Goal: Contribute content: Add original content to the website for others to see

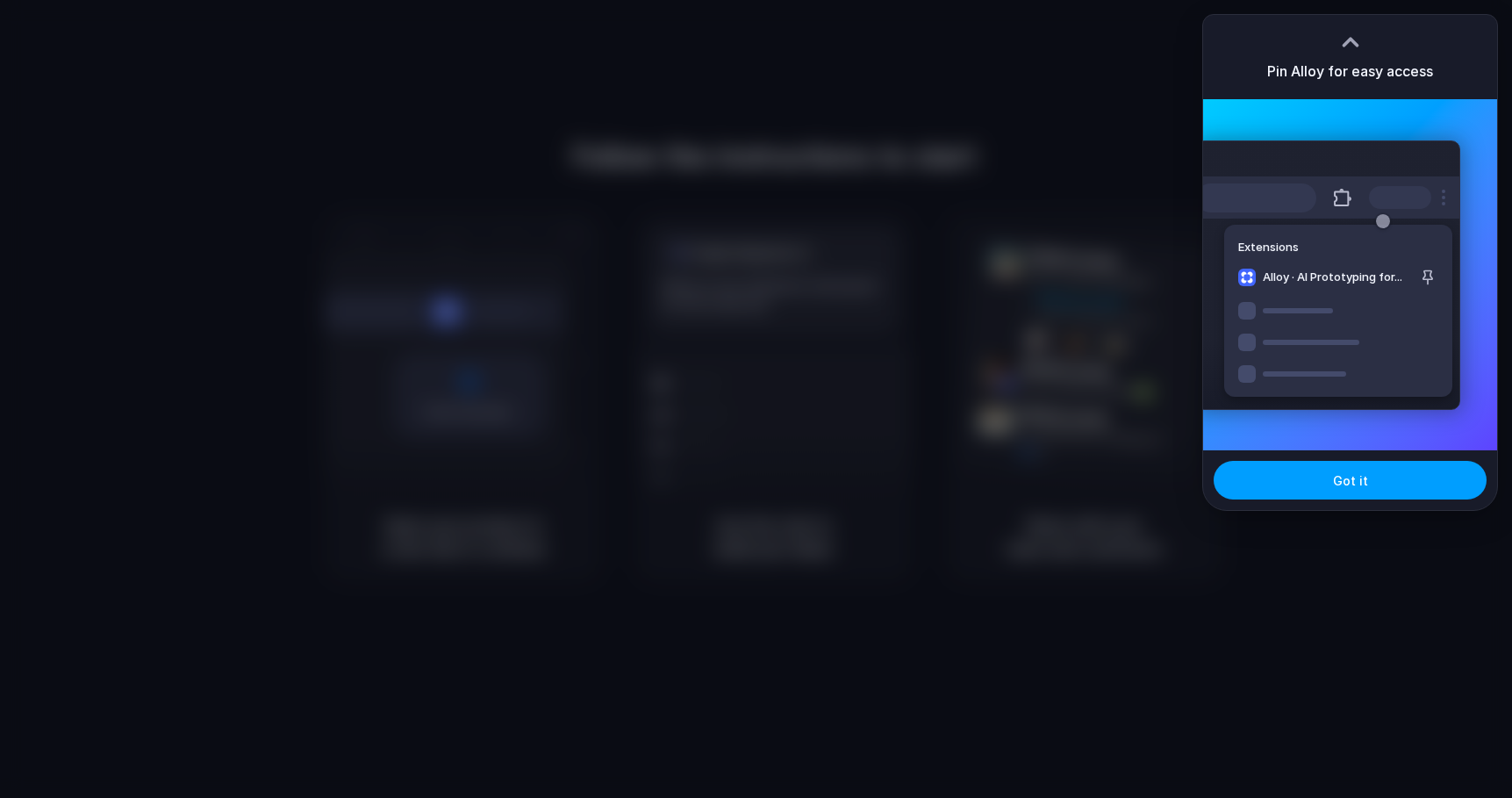
click at [1355, 489] on button "Got it" at bounding box center [1350, 480] width 273 height 38
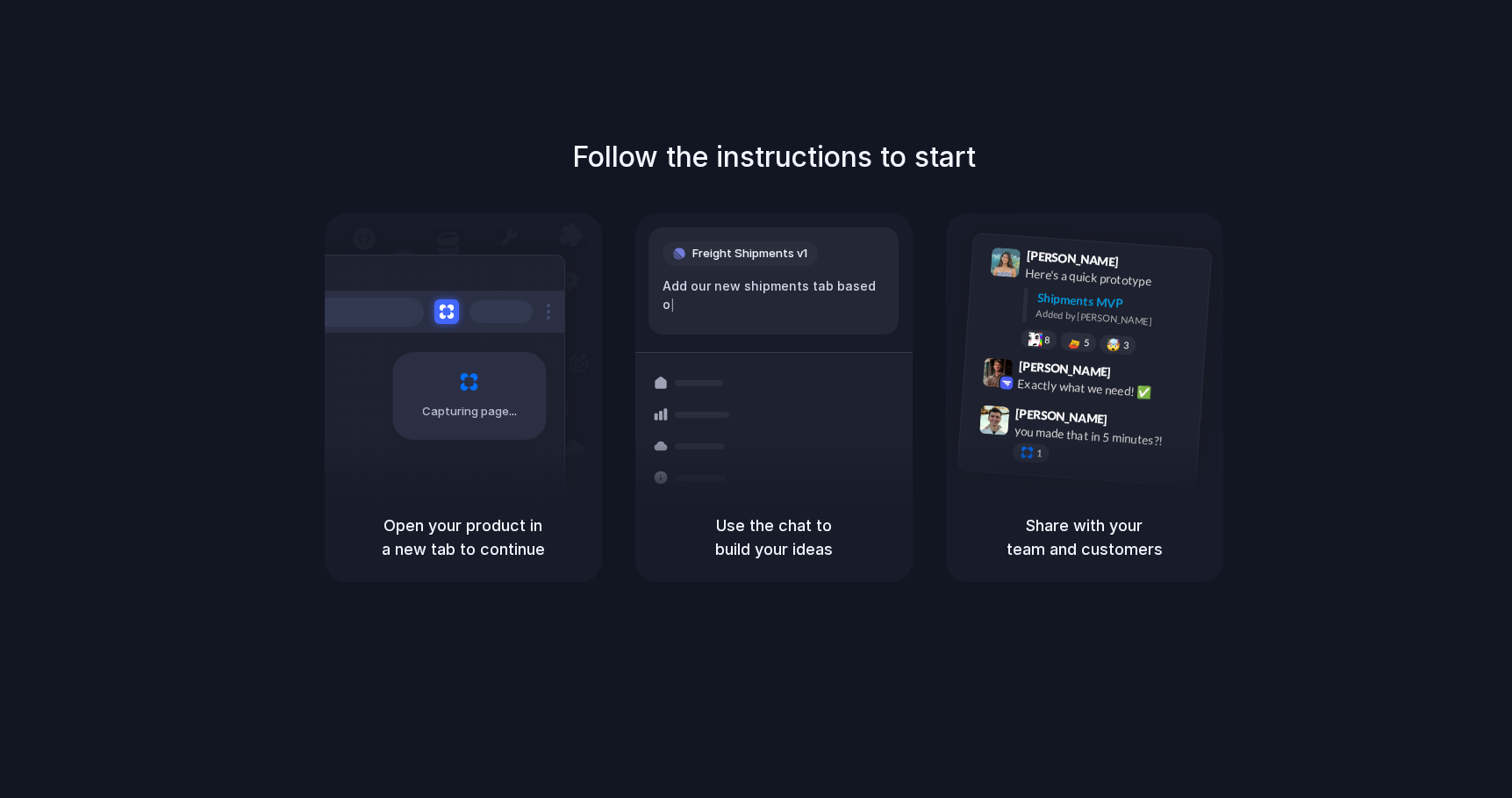
click at [756, 399] on div at bounding box center [756, 399] width 0 height 0
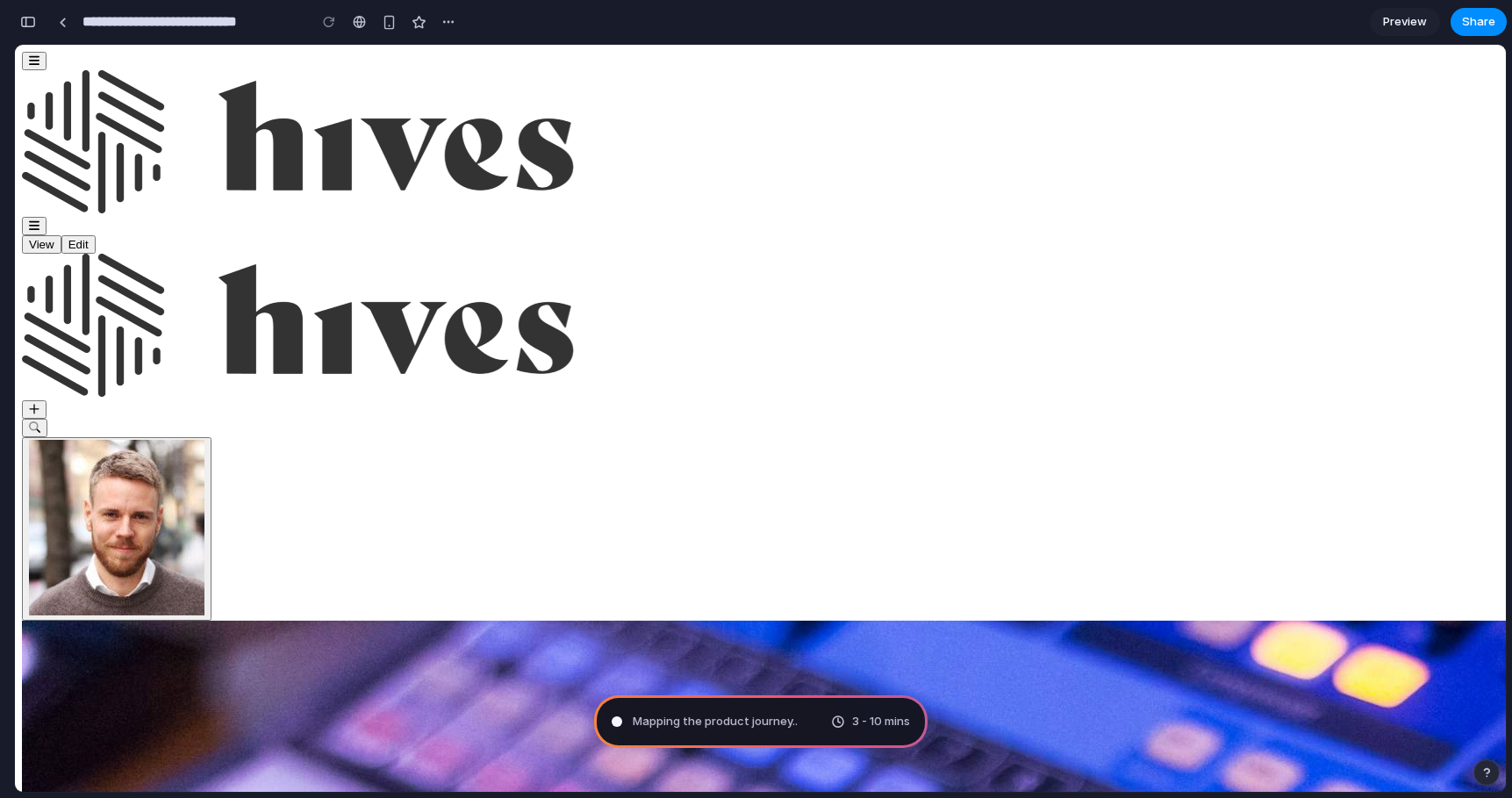
click at [877, 720] on span "3 - 10 mins" at bounding box center [881, 721] width 58 height 18
click at [722, 719] on span "Mapping the product journey ." at bounding box center [713, 721] width 162 height 18
click at [857, 721] on span "3 - 10 mins" at bounding box center [881, 721] width 58 height 18
click at [837, 720] on div "3 - 10 mins" at bounding box center [871, 721] width 79 height 18
click at [876, 726] on span "3 - 10 mins" at bounding box center [881, 721] width 58 height 18
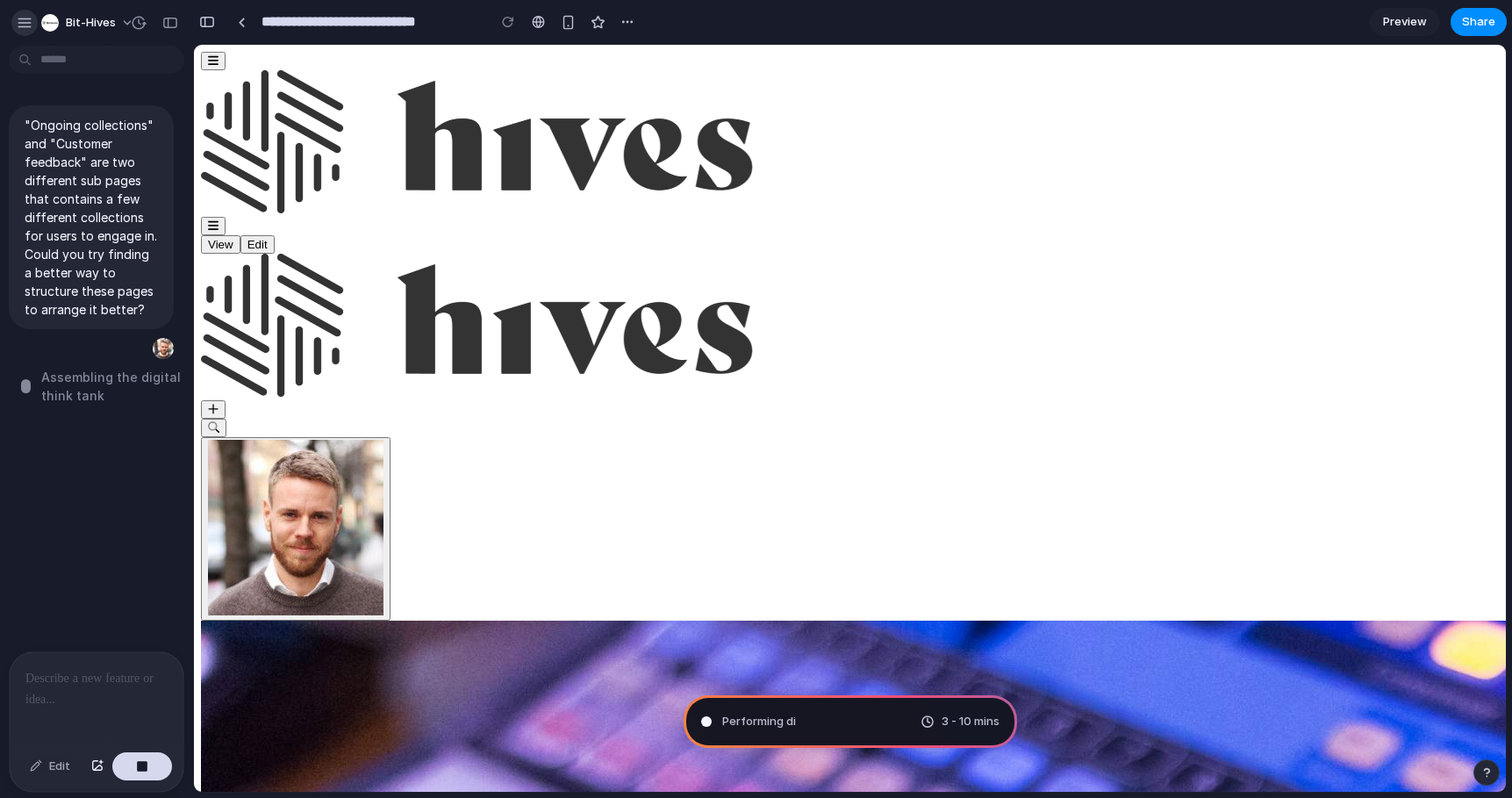
click at [27, 22] on div "button" at bounding box center [24, 23] width 16 height 16
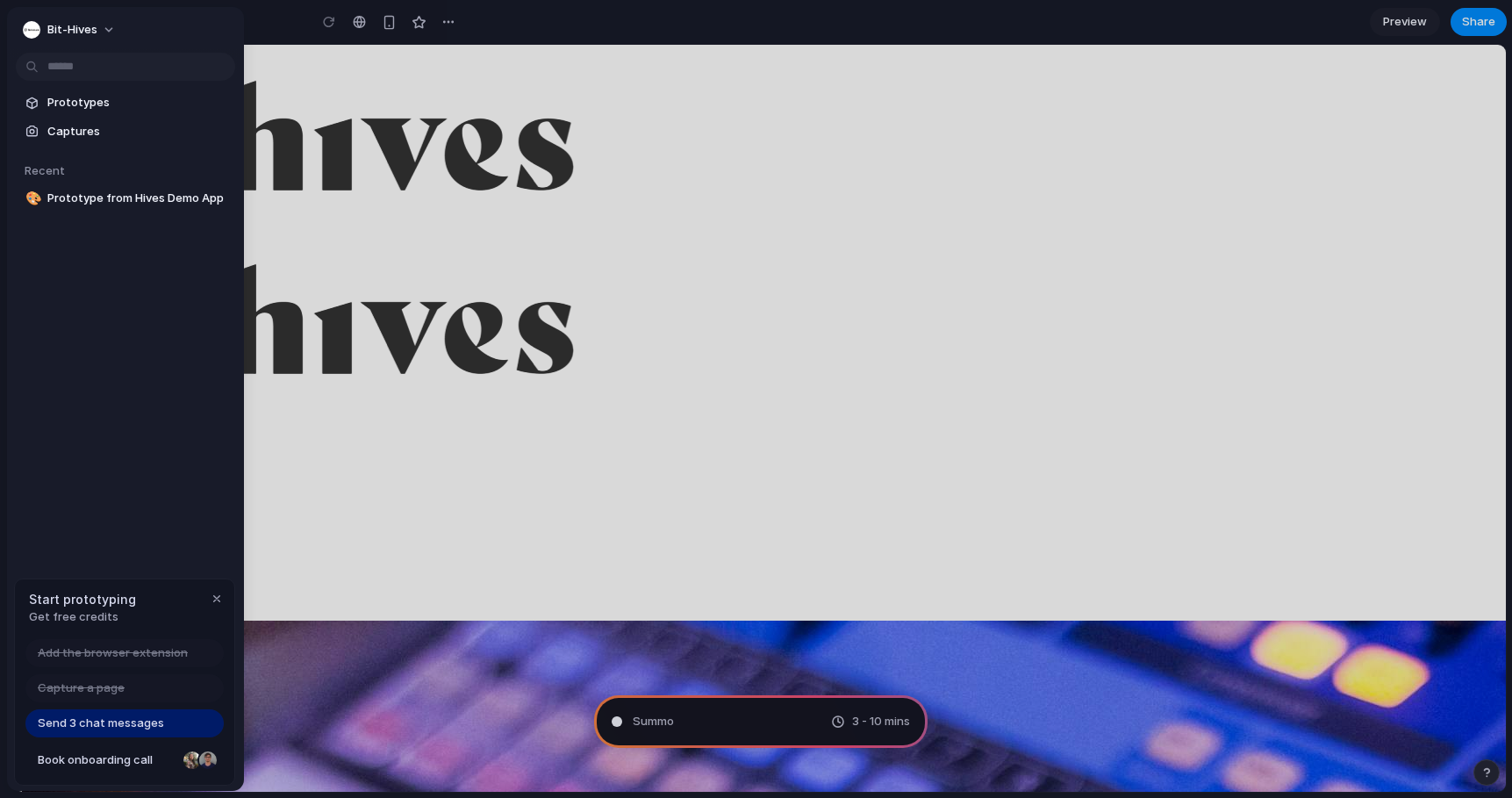
type input "**********"
click at [130, 297] on div "Prototypes Captures Recent 🎨 Optimized Collections & Feedback Navigation" at bounding box center [125, 223] width 237 height 434
click at [127, 369] on div "Prototypes Captures Recent 🎨 Optimized Collections & Feedback Navigation" at bounding box center [125, 223] width 237 height 434
click at [132, 339] on div "Prototypes Captures Recent 🎨 Optimized Collections & Feedback Navigation" at bounding box center [125, 223] width 237 height 434
click at [136, 324] on div "Prototypes Captures Recent 🎨 Optimized Collections & Feedback Navigation" at bounding box center [125, 223] width 237 height 434
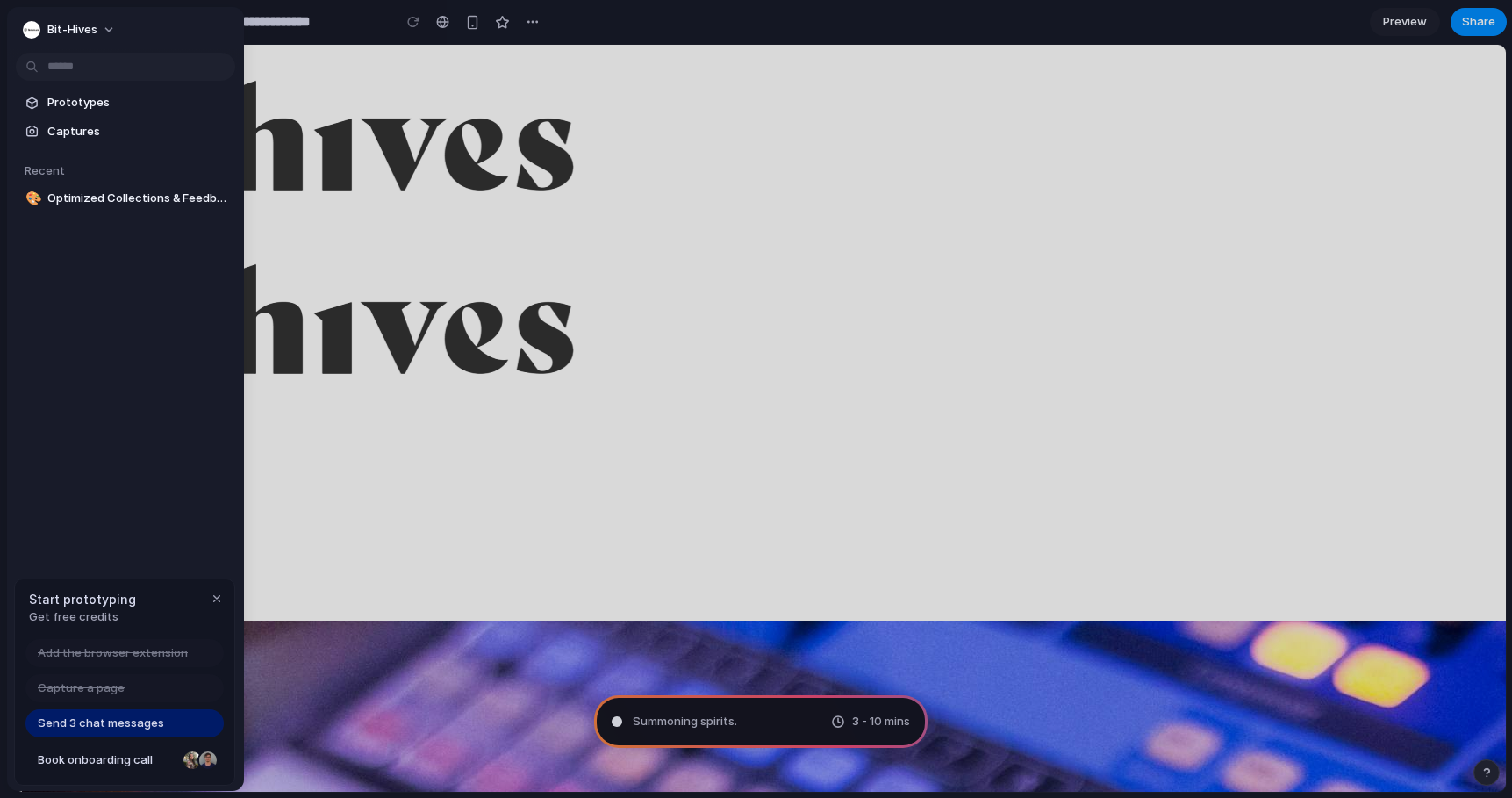
click at [135, 389] on div "Prototypes Captures Recent 🎨 Optimized Collections & Feedback Navigation" at bounding box center [125, 223] width 237 height 434
click at [128, 336] on div "Prototypes Captures Recent 🎨 Optimized Collections & Feedback Navigation" at bounding box center [125, 223] width 237 height 434
click at [131, 376] on div "Prototypes Captures Recent 🎨 Optimized Collections & Feedback Navigation" at bounding box center [125, 223] width 237 height 434
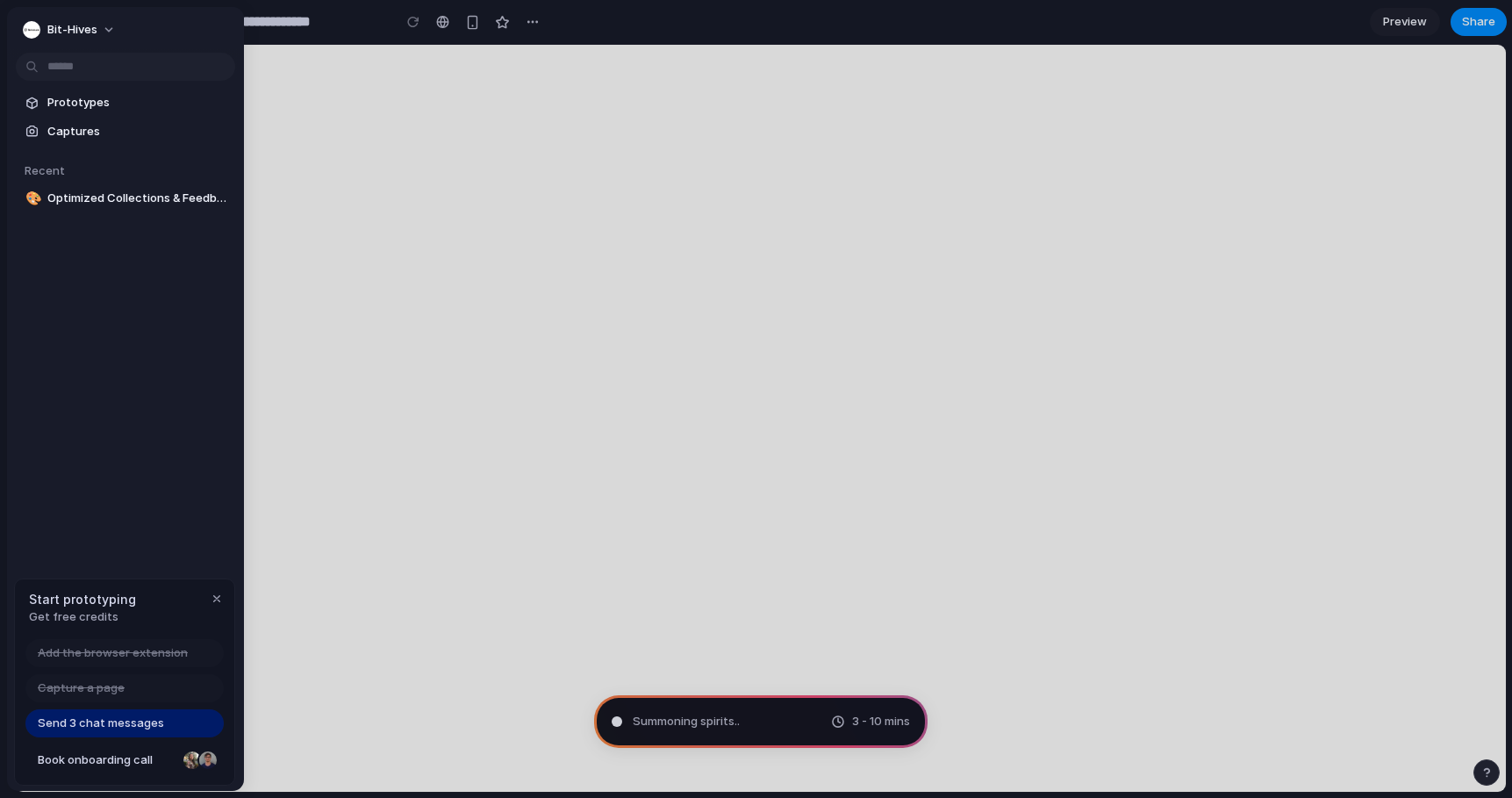
click at [118, 323] on div "Prototypes Captures Recent 🎨 Optimized Collections & Feedback Navigation" at bounding box center [125, 223] width 237 height 434
click at [122, 340] on div "Prototypes Captures Recent 🎨 Optimized Collections & Feedback Navigation" at bounding box center [125, 223] width 237 height 434
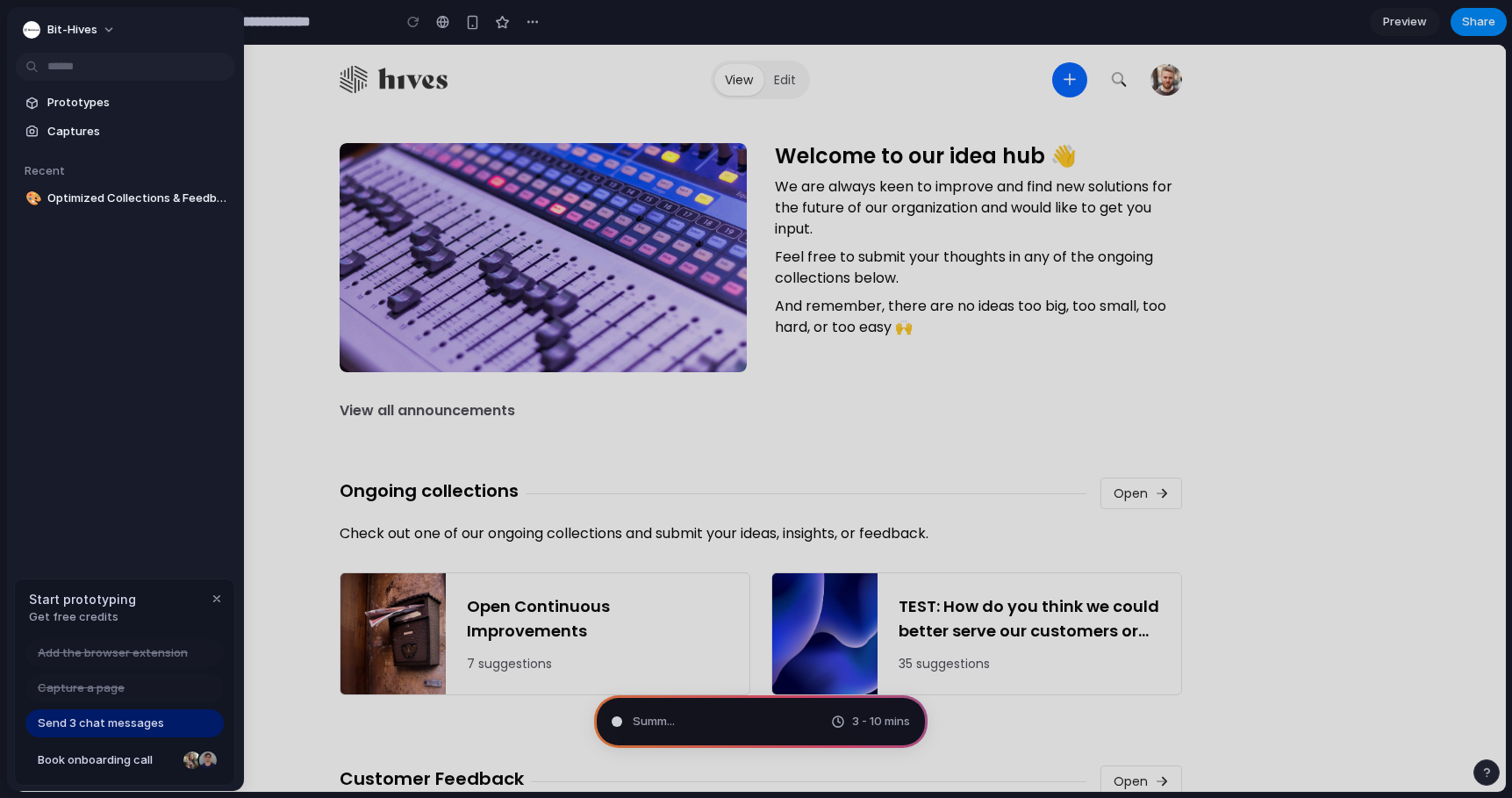
click at [122, 340] on div "Prototypes Captures Recent 🎨 Optimized Collections & Feedback Navigation" at bounding box center [125, 223] width 237 height 434
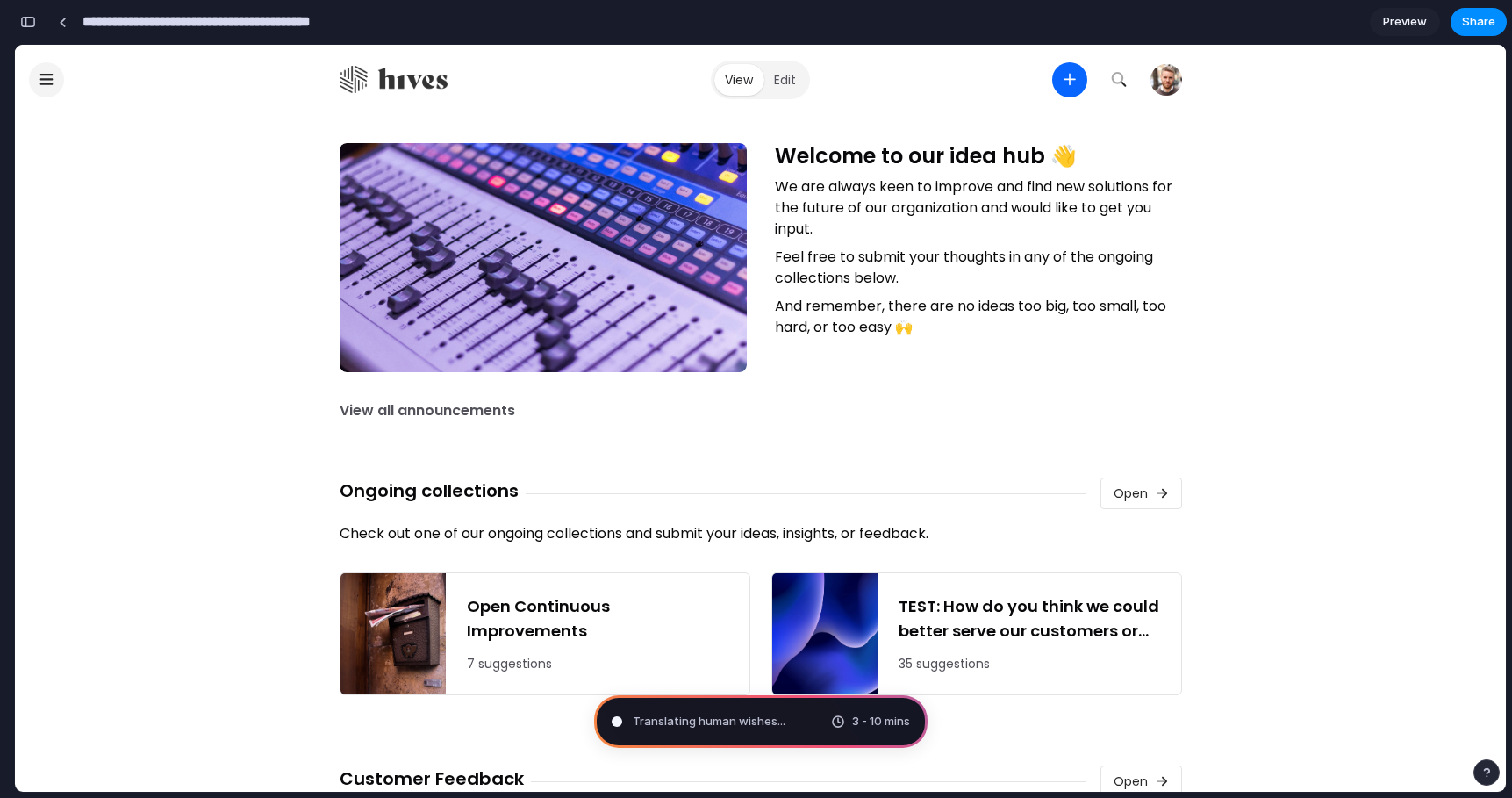
click at [287, 21] on input "**********" at bounding box center [232, 23] width 307 height 32
click at [29, 22] on div "button" at bounding box center [28, 22] width 16 height 12
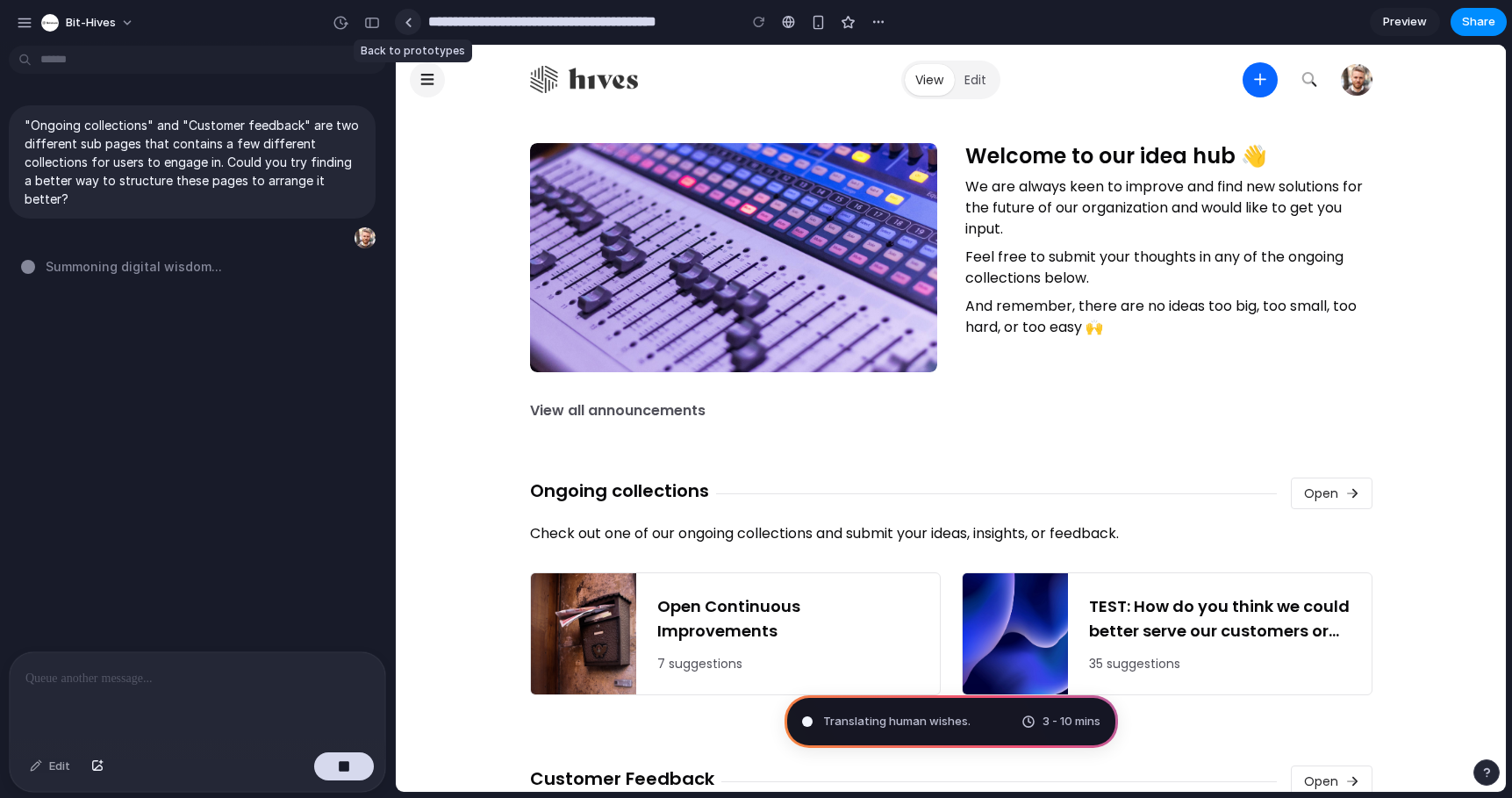
click at [407, 16] on link at bounding box center [408, 22] width 26 height 26
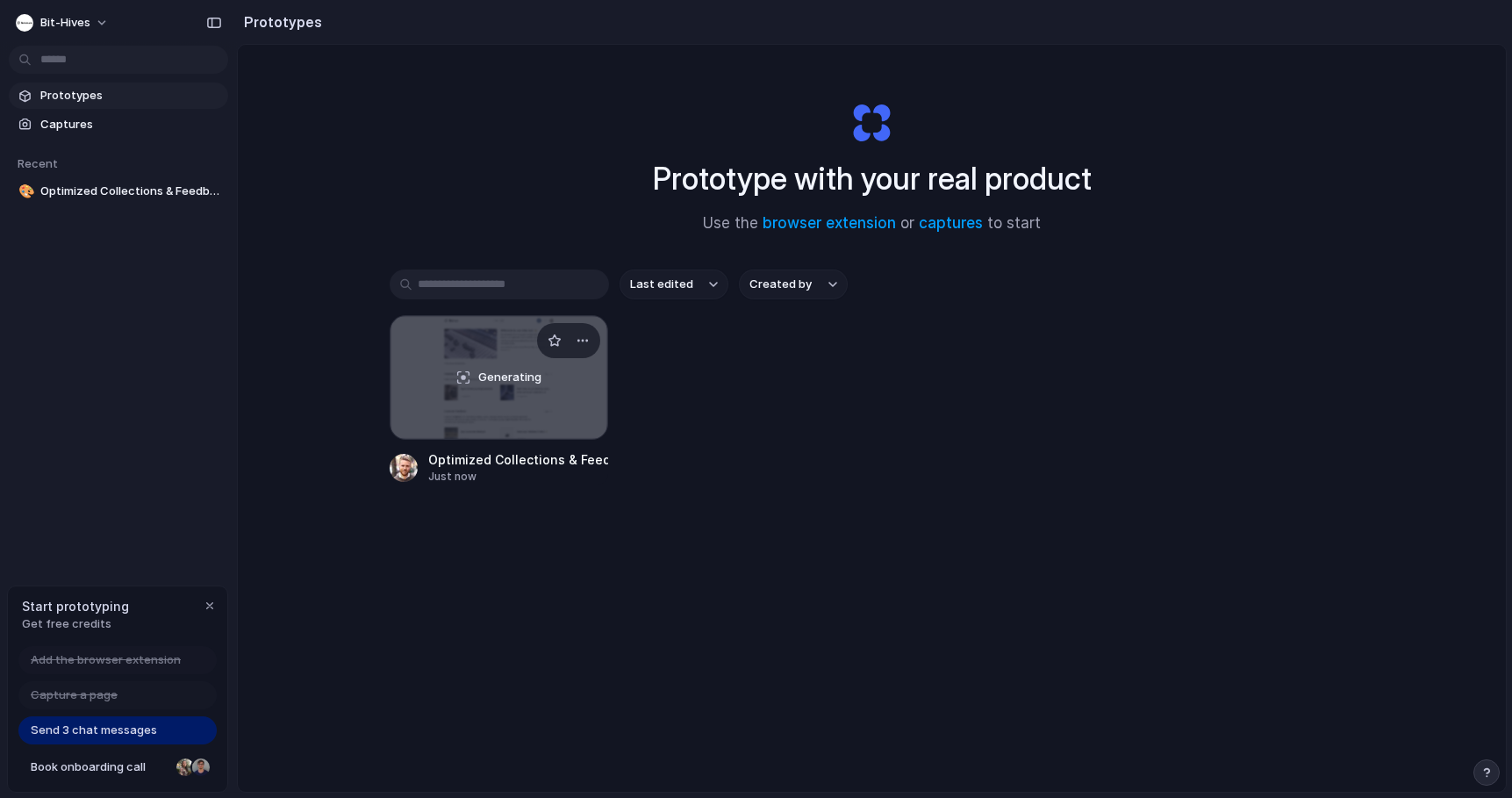
click at [479, 341] on div "Generating" at bounding box center [500, 377] width 217 height 123
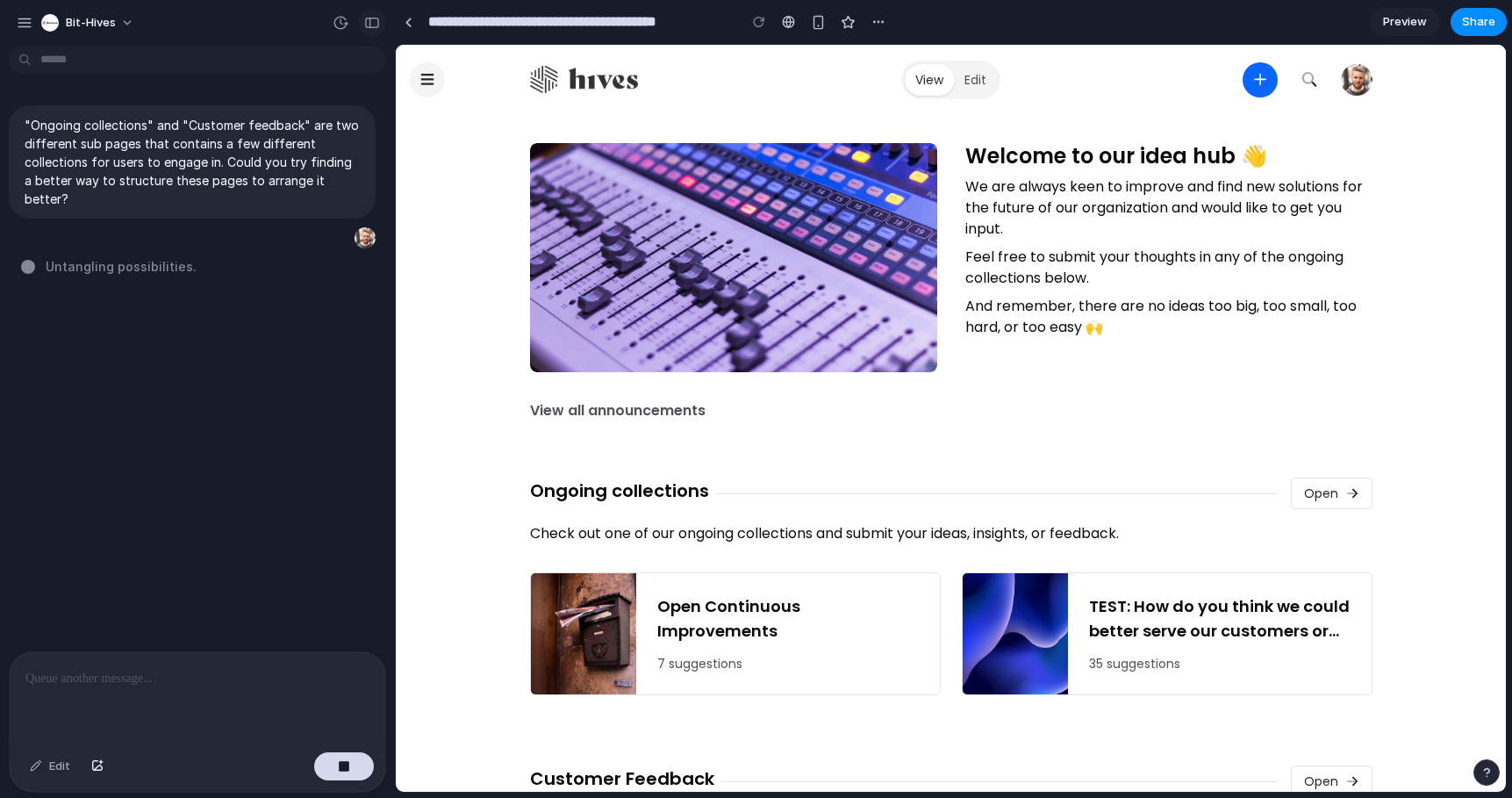
click at [373, 22] on div "button" at bounding box center [372, 23] width 16 height 12
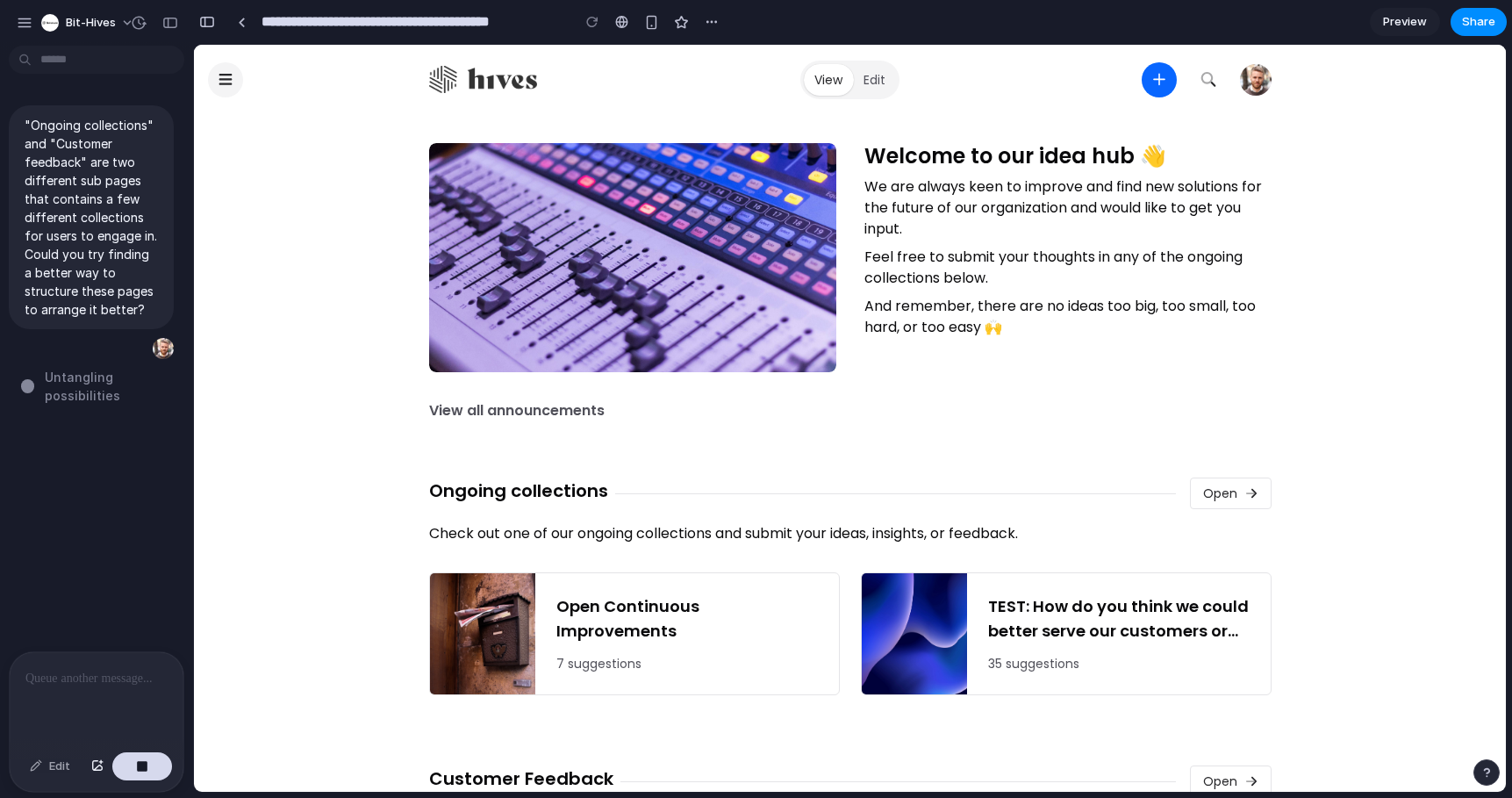
click at [122, 533] on div ""Ongoing collections" and "Customer feedback" are two different sub pages that …" at bounding box center [91, 352] width 183 height 599
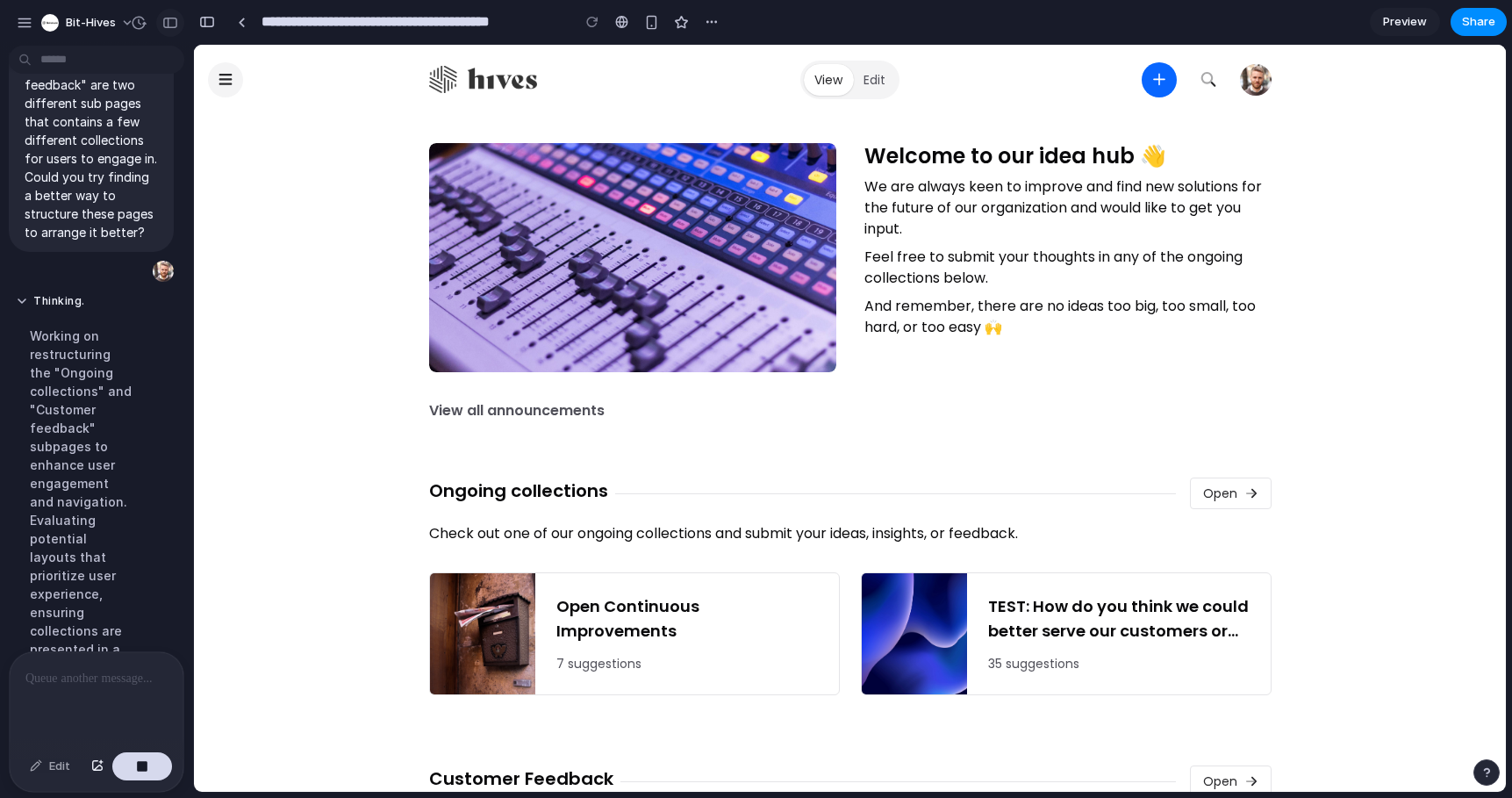
scroll to position [126, 0]
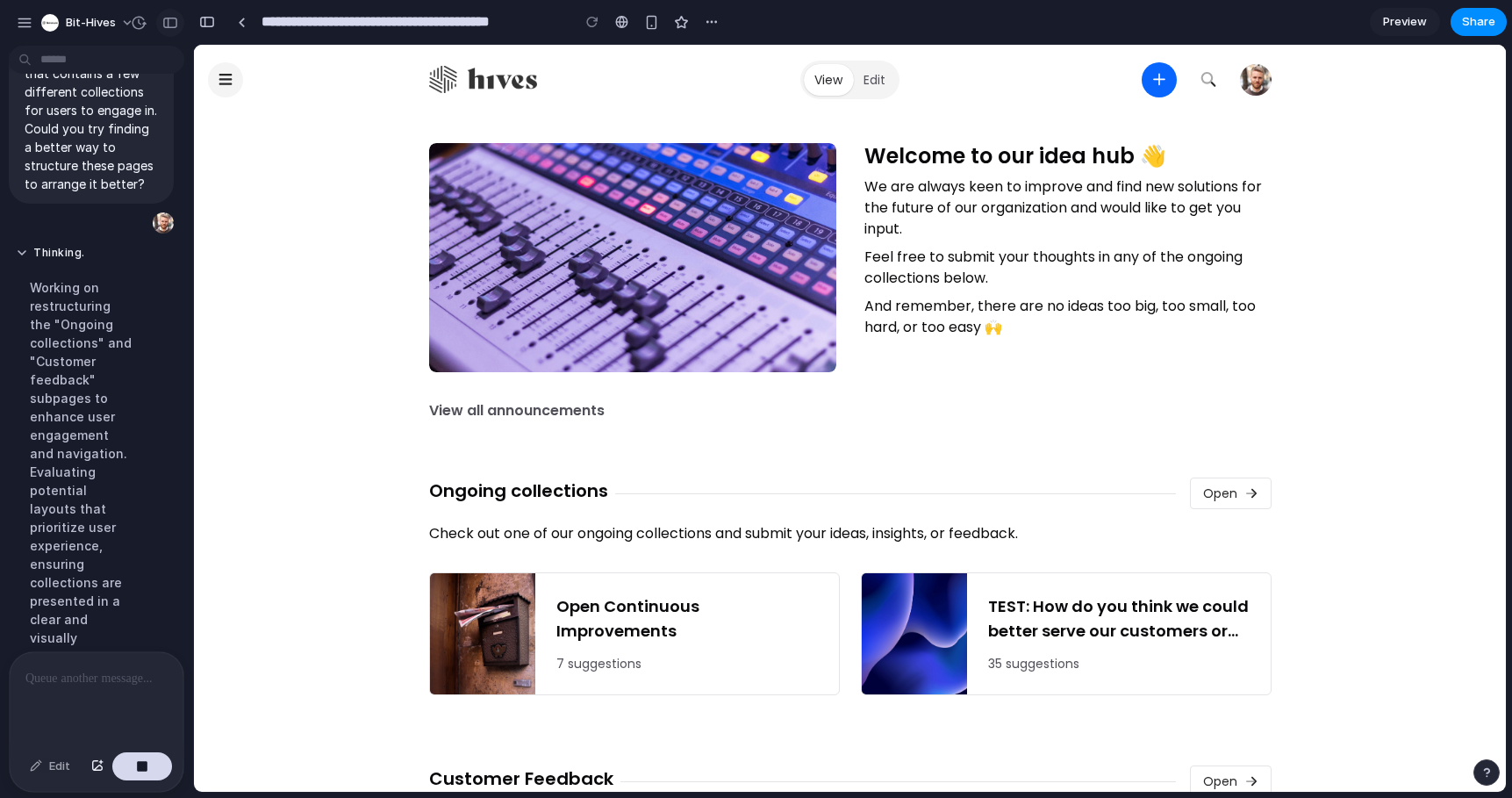
click at [165, 22] on div "button" at bounding box center [170, 23] width 16 height 12
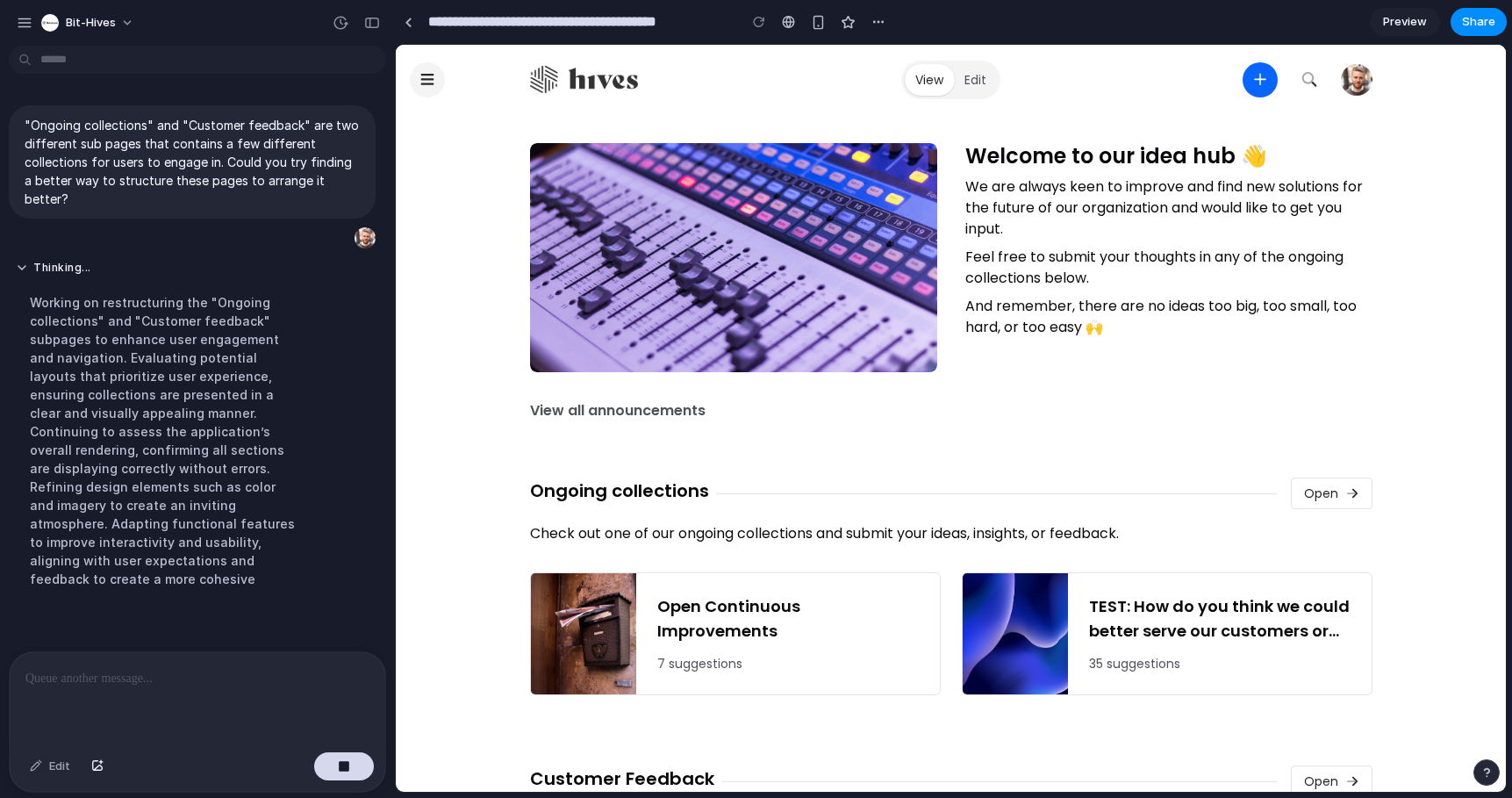
scroll to position [12, 0]
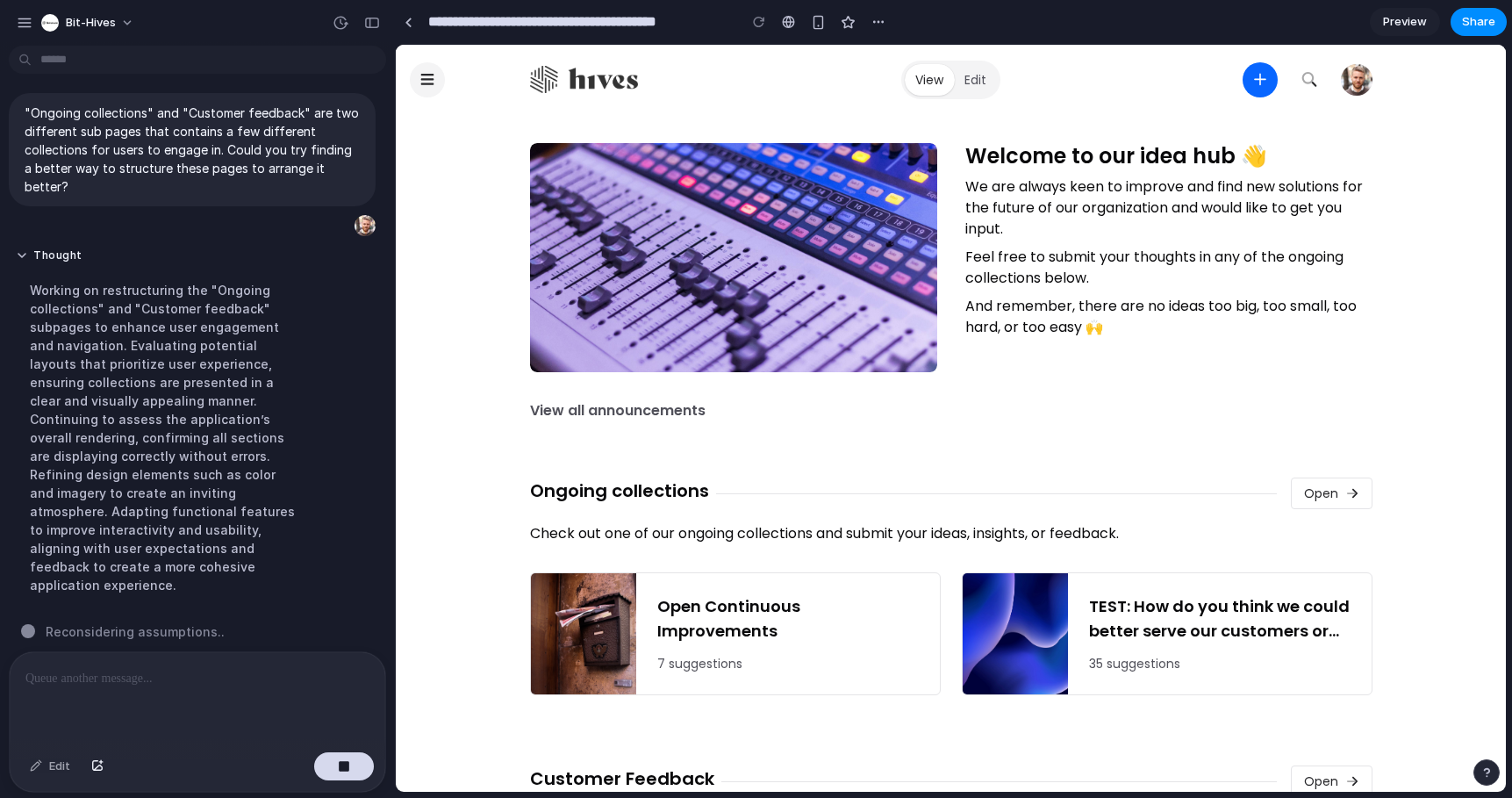
click at [152, 430] on div "Working on restructuring the "Ongoing collections" and "Customer feedback" subp…" at bounding box center [162, 437] width 293 height 335
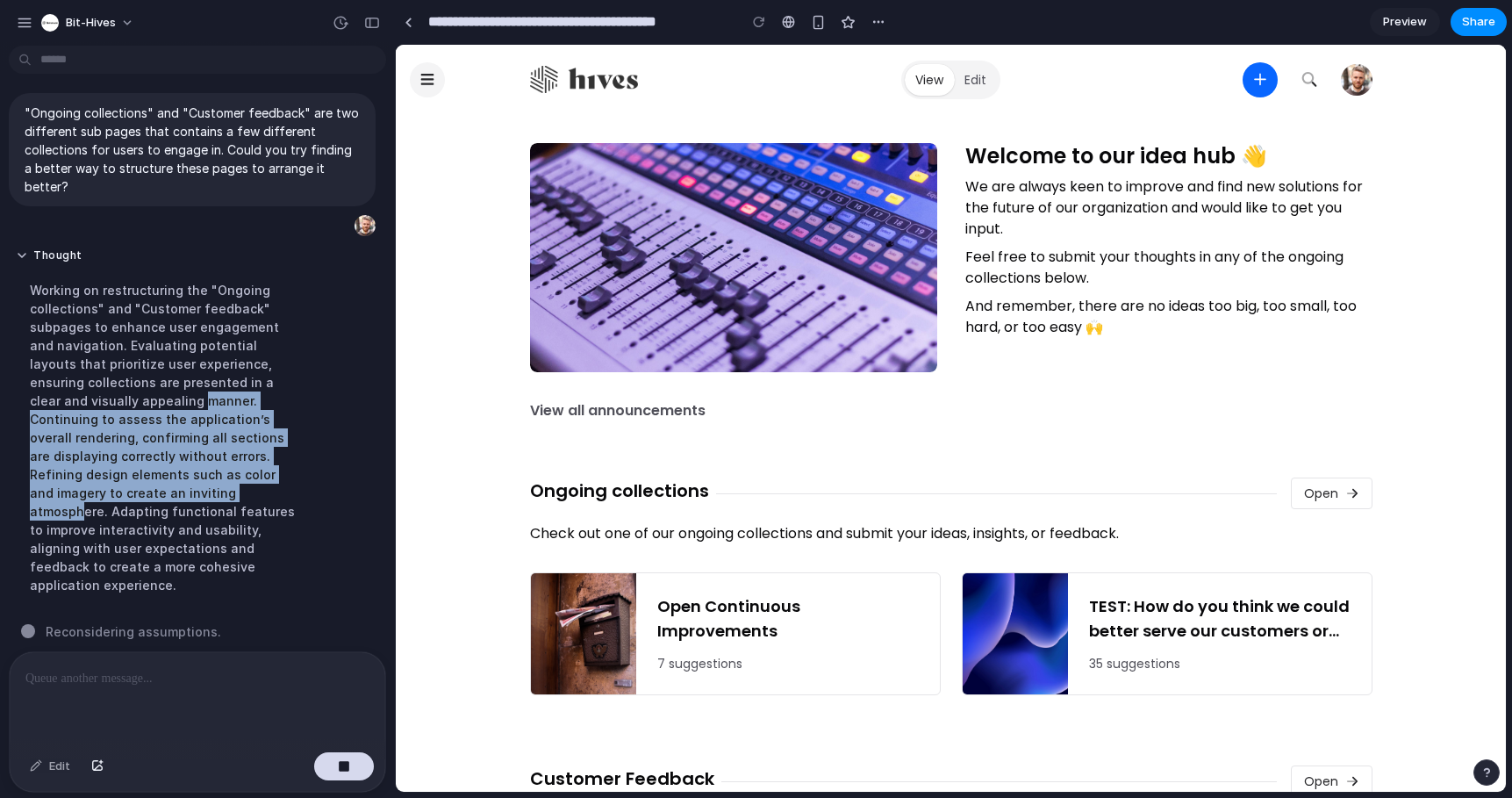
drag, startPoint x: 187, startPoint y: 487, endPoint x: 138, endPoint y: 403, distance: 97.2
click at [141, 406] on div "Working on restructuring the "Ongoing collections" and "Customer feedback" subp…" at bounding box center [162, 437] width 293 height 335
click at [137, 402] on div "Working on restructuring the "Ongoing collections" and "Customer feedback" subp…" at bounding box center [162, 437] width 293 height 335
drag, startPoint x: 214, startPoint y: 492, endPoint x: 89, endPoint y: 401, distance: 154.6
click at [89, 401] on div "Working on restructuring the "Ongoing collections" and "Customer feedback" subp…" at bounding box center [162, 437] width 293 height 335
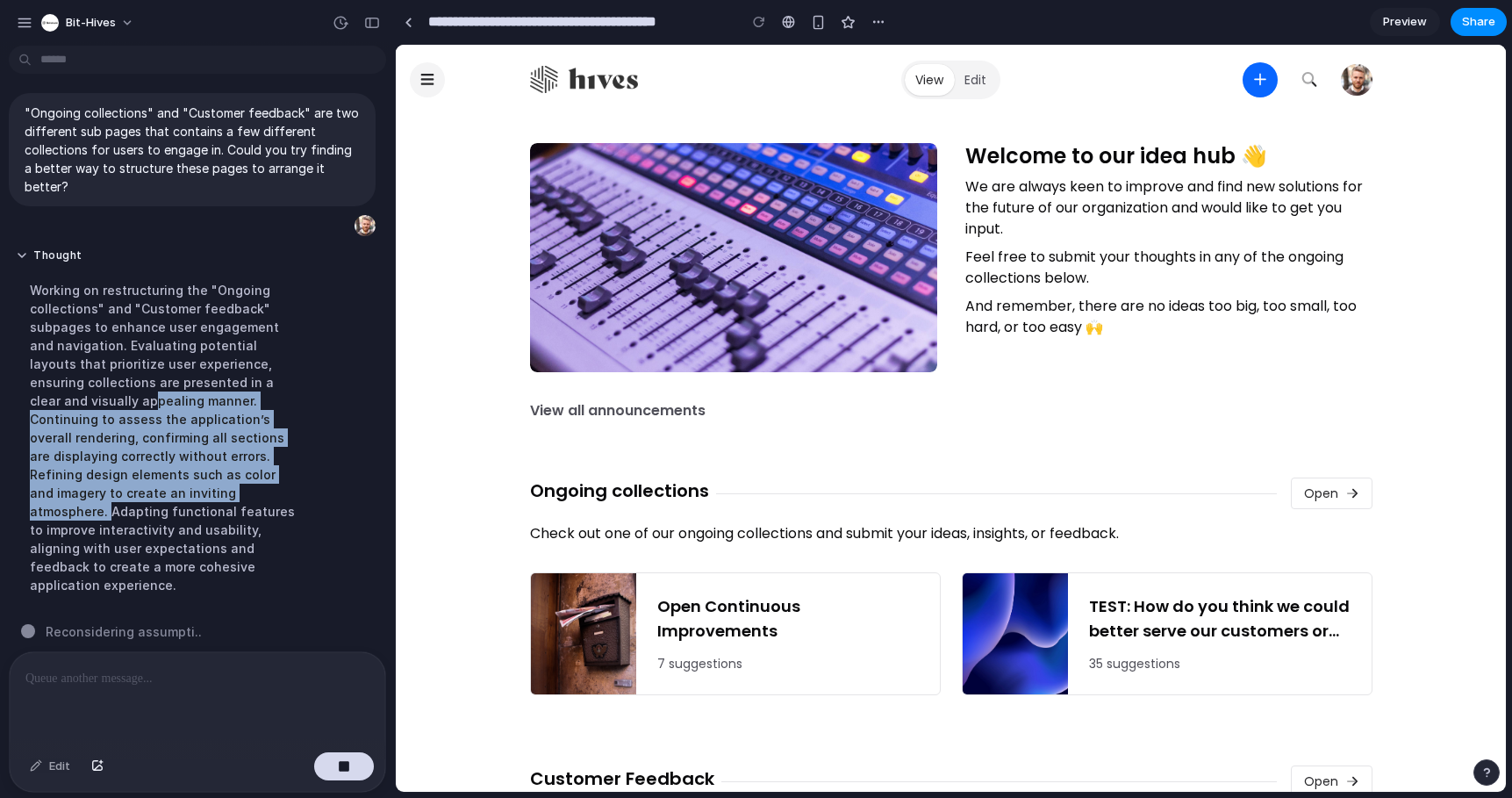
click at [89, 401] on div "Working on restructuring the "Ongoing collections" and "Customer feedback" subp…" at bounding box center [162, 437] width 293 height 335
drag, startPoint x: 207, startPoint y: 495, endPoint x: 187, endPoint y: 367, distance: 129.6
click at [187, 367] on div "Working on restructuring the "Ongoing collections" and "Customer feedback" subp…" at bounding box center [162, 437] width 293 height 335
click at [187, 365] on div "Working on restructuring the "Ongoing collections" and "Customer feedback" subp…" at bounding box center [162, 437] width 293 height 335
drag, startPoint x: 187, startPoint y: 365, endPoint x: 204, endPoint y: 489, distance: 125.2
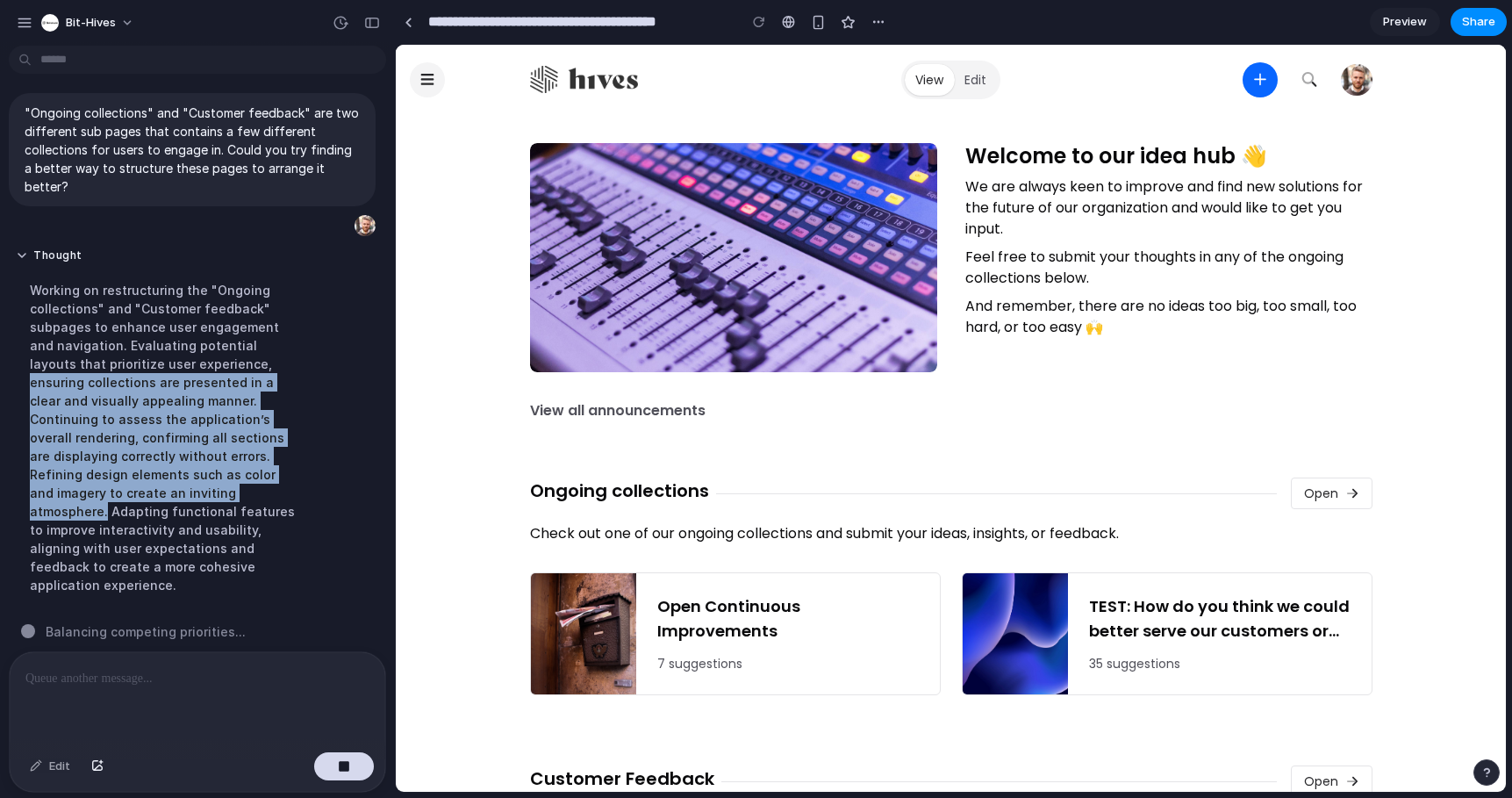
click at [204, 489] on div "Working on restructuring the "Ongoing collections" and "Customer feedback" subp…" at bounding box center [162, 437] width 293 height 335
click at [208, 491] on div "Working on restructuring the "Ongoing collections" and "Customer feedback" subp…" at bounding box center [162, 437] width 293 height 335
drag, startPoint x: 207, startPoint y: 495, endPoint x: 187, endPoint y: 367, distance: 129.6
click at [187, 367] on div "Working on restructuring the "Ongoing collections" and "Customer feedback" subp…" at bounding box center [162, 437] width 293 height 335
click at [187, 366] on div "Working on restructuring the "Ongoing collections" and "Customer feedback" subp…" at bounding box center [162, 437] width 293 height 335
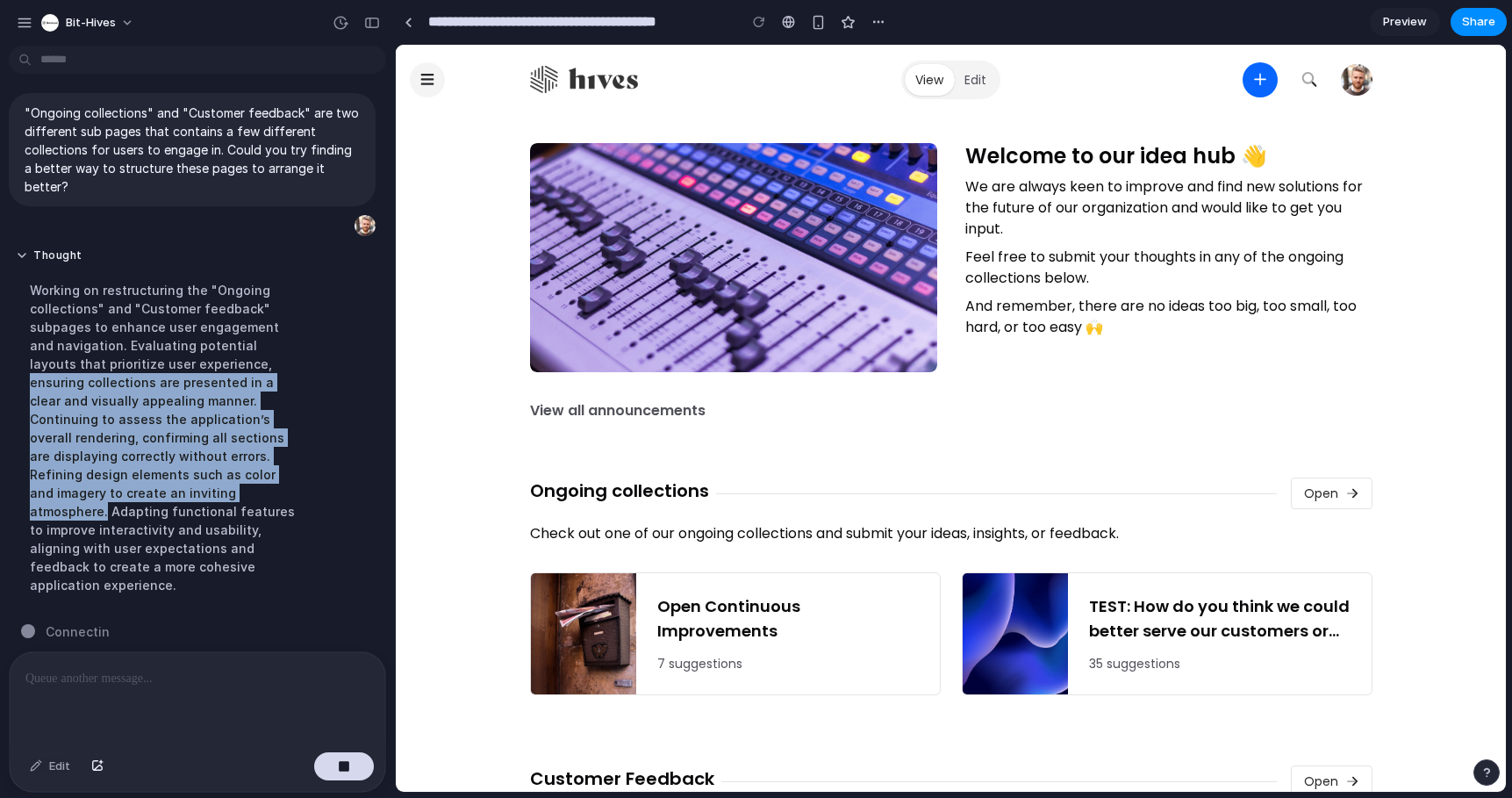
drag, startPoint x: 187, startPoint y: 364, endPoint x: 206, endPoint y: 491, distance: 128.4
click at [206, 491] on div "Working on restructuring the "Ongoing collections" and "Customer feedback" subp…" at bounding box center [162, 437] width 293 height 335
click at [203, 489] on div "Working on restructuring the "Ongoing collections" and "Customer feedback" subp…" at bounding box center [162, 437] width 293 height 335
drag, startPoint x: 207, startPoint y: 494, endPoint x: 188, endPoint y: 369, distance: 126.4
click at [188, 369] on div "Working on restructuring the "Ongoing collections" and "Customer feedback" subp…" at bounding box center [162, 437] width 293 height 335
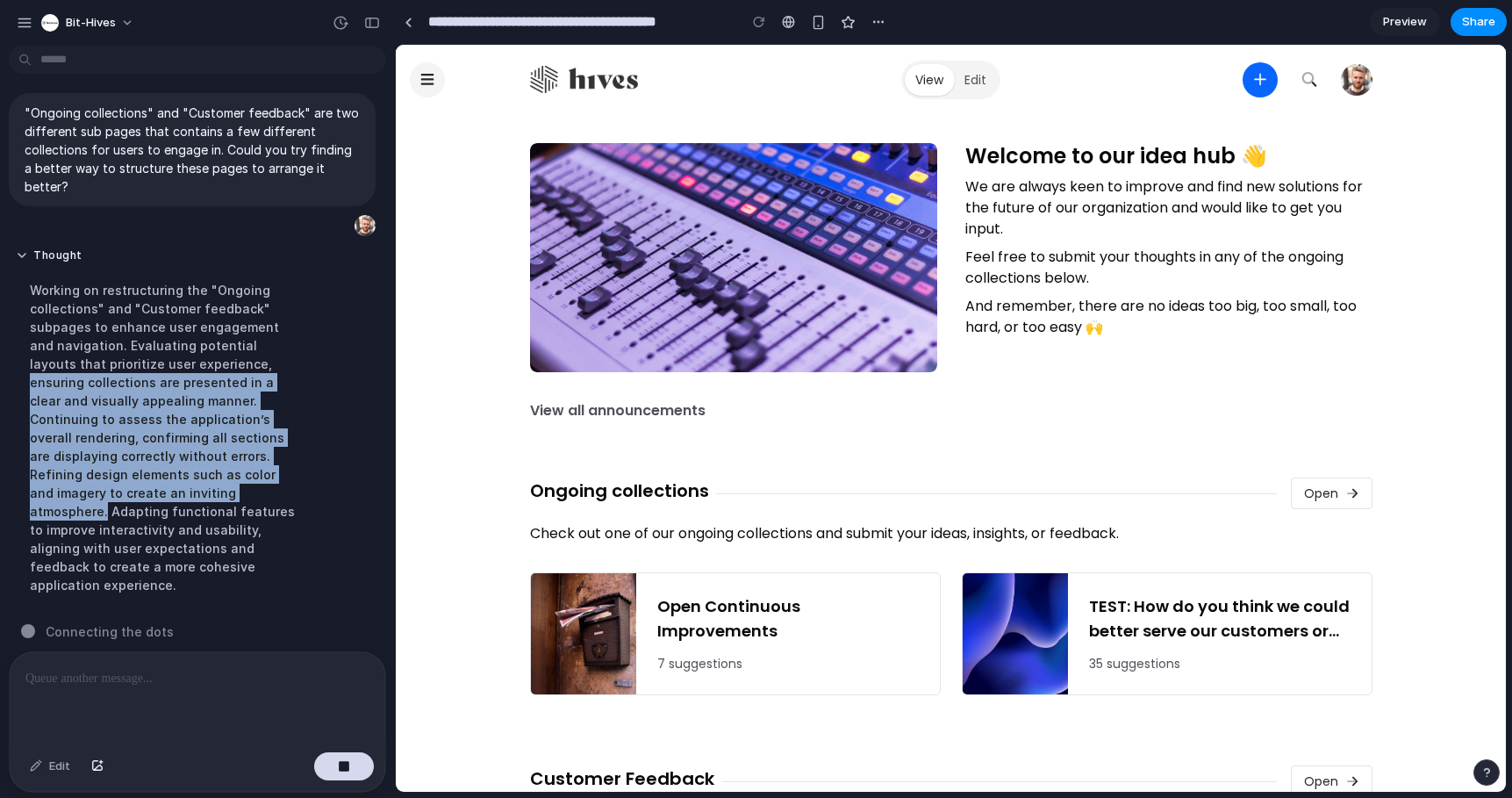
click at [188, 366] on div "Working on restructuring the "Ongoing collections" and "Customer feedback" subp…" at bounding box center [162, 437] width 293 height 335
drag, startPoint x: 188, startPoint y: 365, endPoint x: 204, endPoint y: 490, distance: 126.0
click at [204, 490] on div "Working on restructuring the "Ongoing collections" and "Customer feedback" subp…" at bounding box center [162, 437] width 293 height 335
click at [192, 444] on div "Working on restructuring the "Ongoing collections" and "Customer feedback" subp…" at bounding box center [162, 437] width 293 height 335
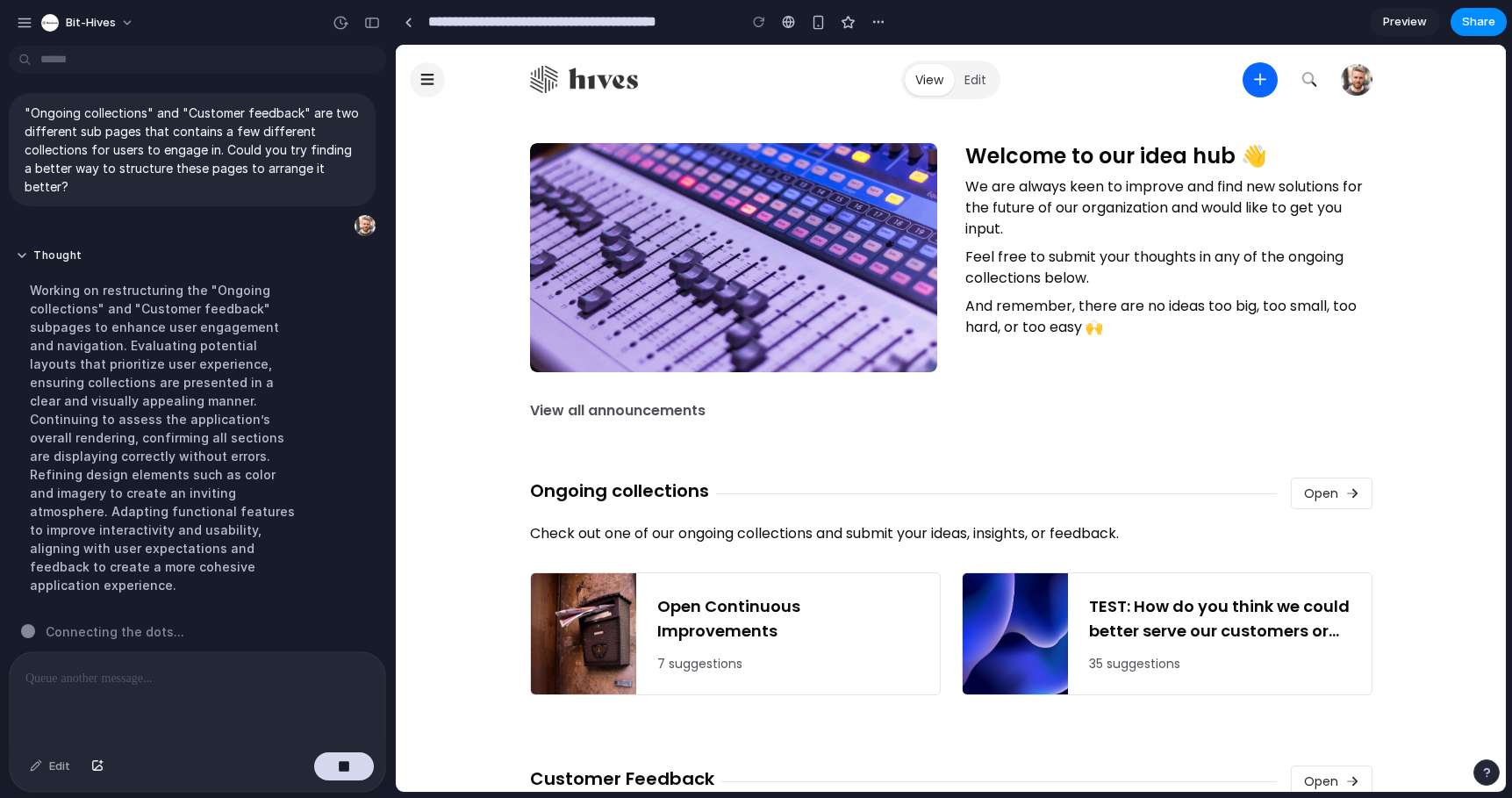
click at [179, 476] on div "Working on restructuring the "Ongoing collections" and "Customer feedback" subp…" at bounding box center [162, 437] width 293 height 335
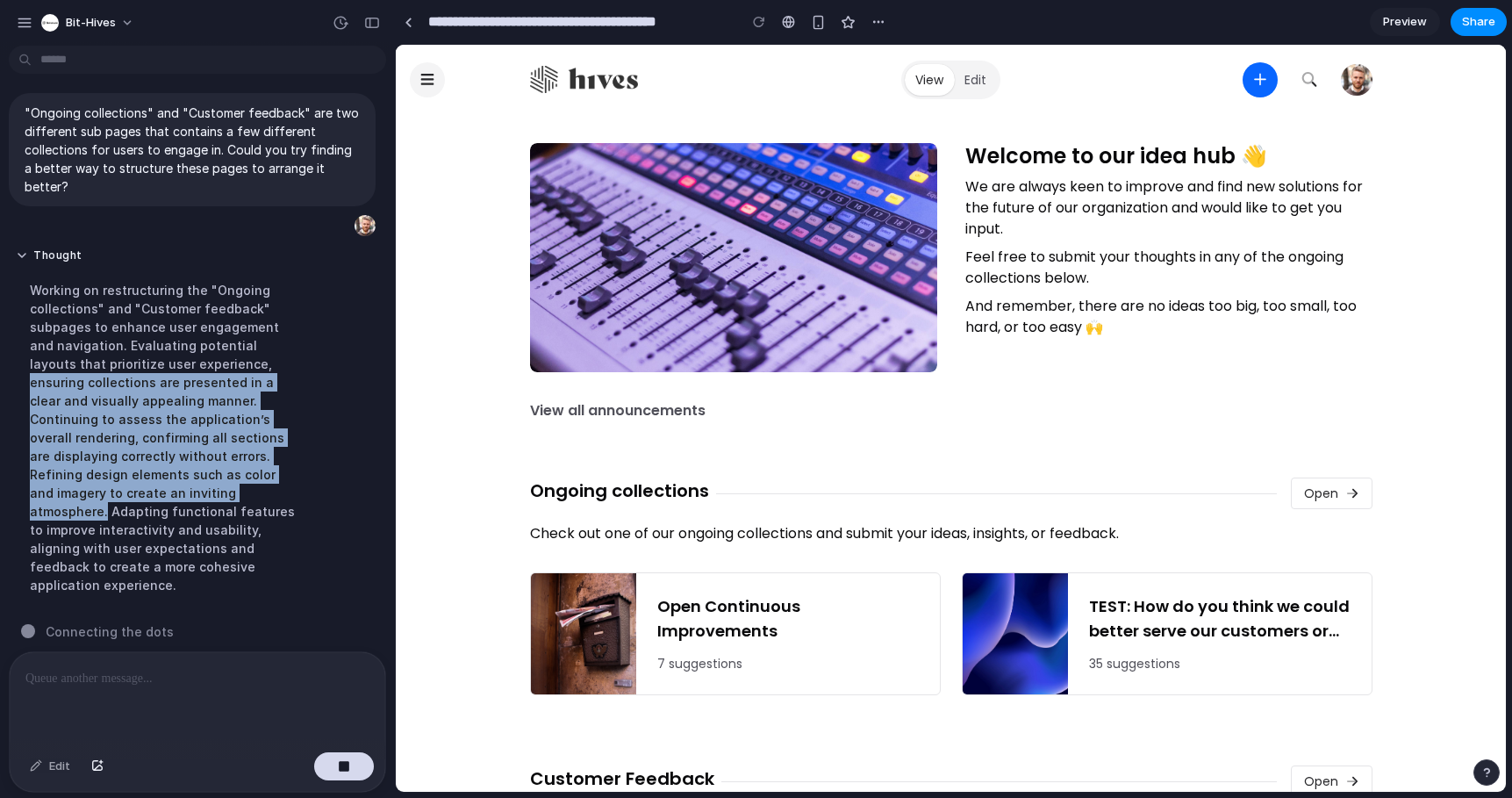
drag, startPoint x: 206, startPoint y: 493, endPoint x: 187, endPoint y: 368, distance: 126.4
click at [187, 368] on div "Working on restructuring the "Ongoing collections" and "Customer feedback" subp…" at bounding box center [162, 437] width 293 height 335
click at [156, 463] on div "Working on restructuring the "Ongoing collections" and "Customer feedback" subp…" at bounding box center [162, 437] width 293 height 335
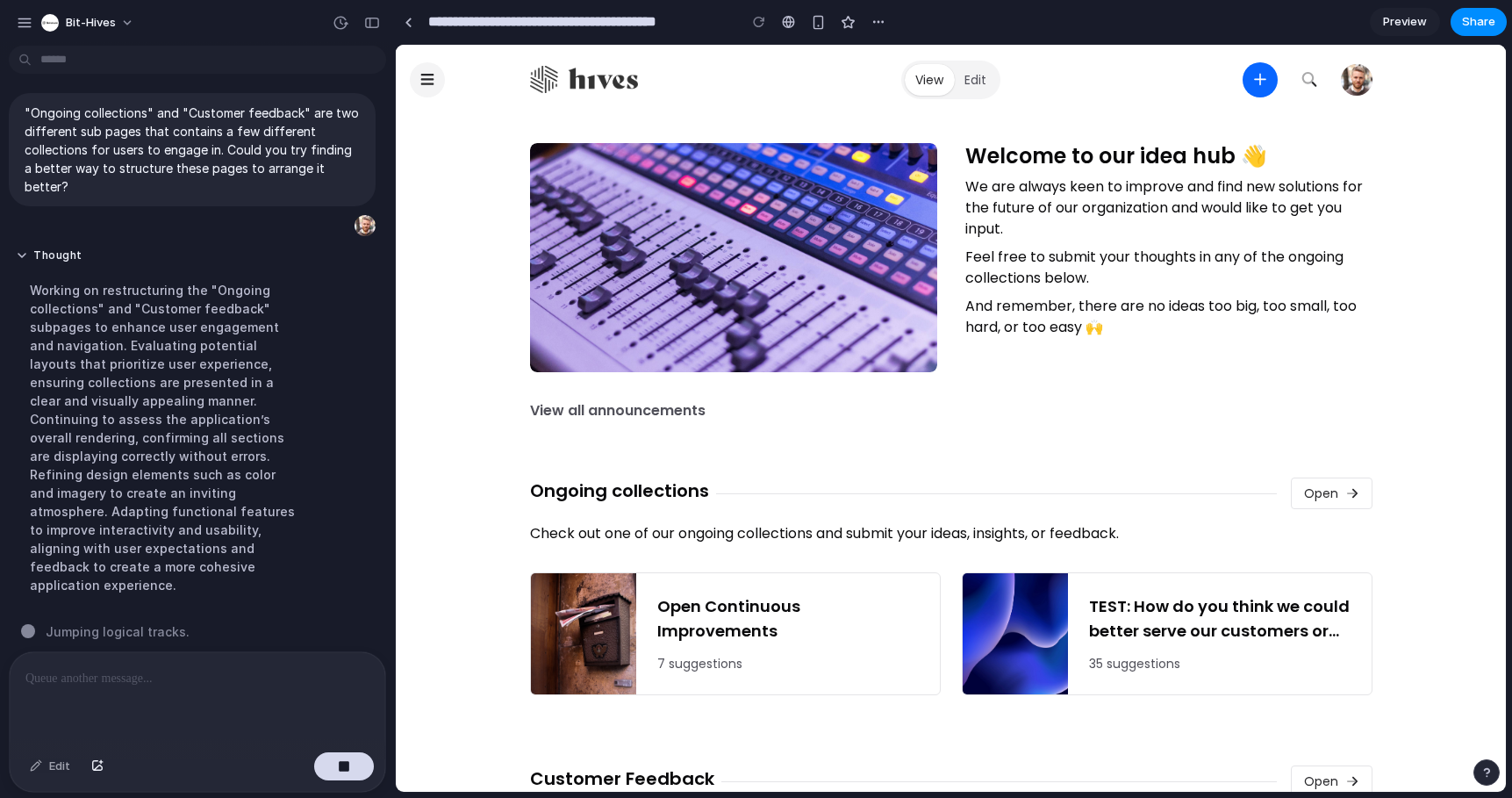
click at [156, 463] on div "Working on restructuring the "Ongoing collections" and "Customer feedback" subp…" at bounding box center [162, 437] width 293 height 335
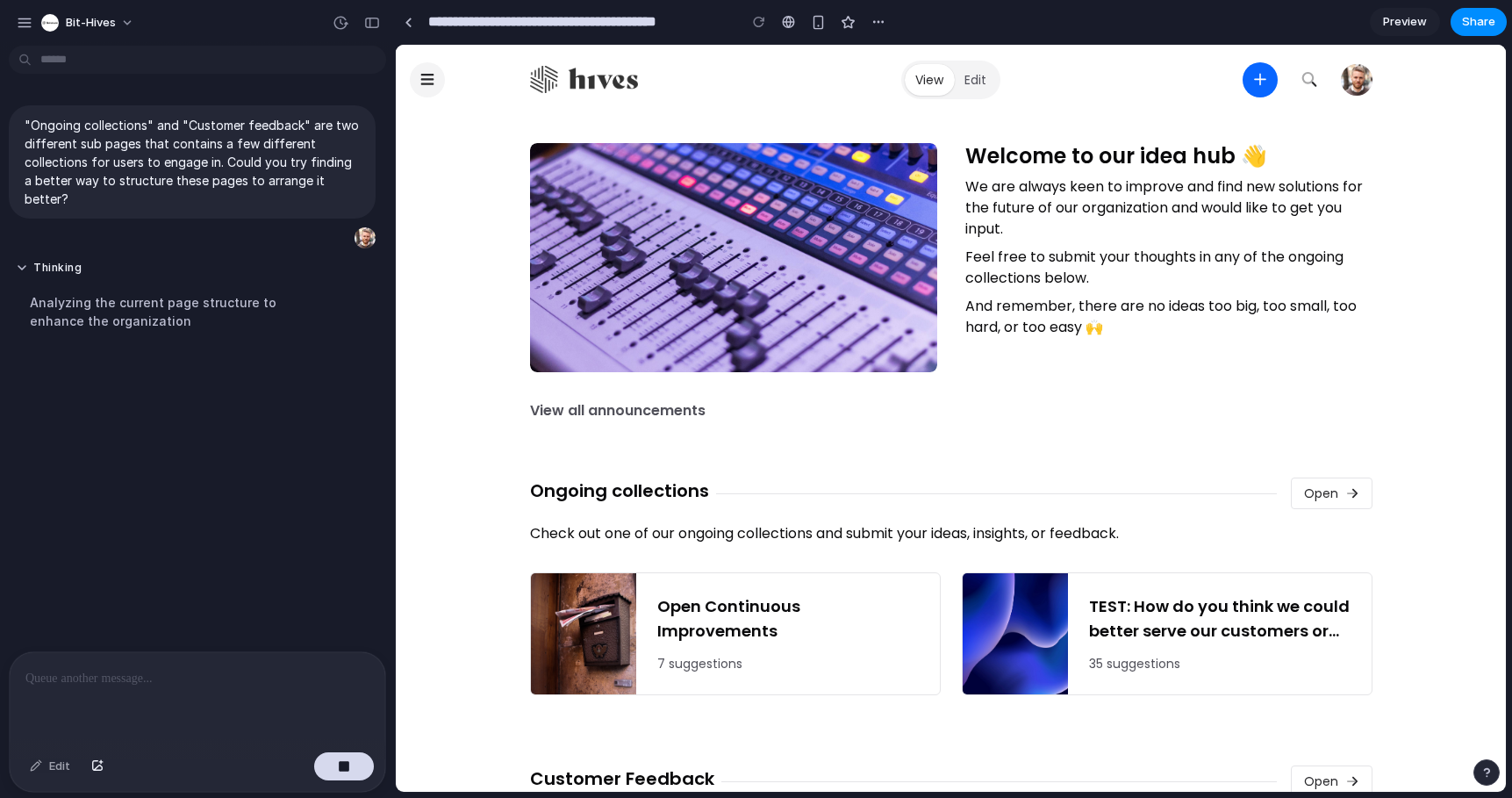
scroll to position [0, 0]
click at [143, 410] on div ""Ongoing collections" and "Customer feedback" are two different sub pages that …" at bounding box center [192, 352] width 384 height 599
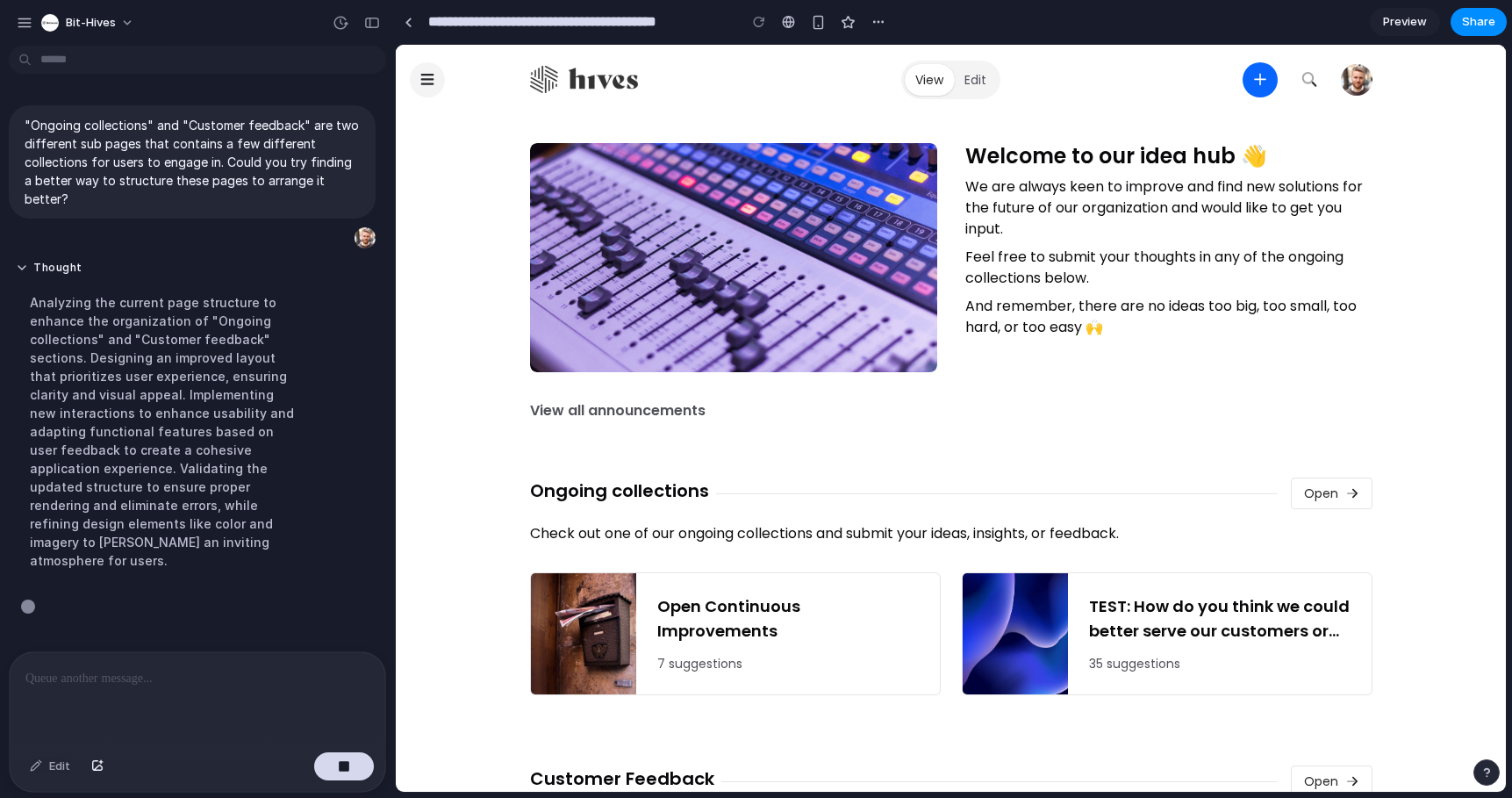
click at [142, 414] on div "Analyzing the current page structure to enhance the organization of "Ongoing co…" at bounding box center [162, 431] width 293 height 297
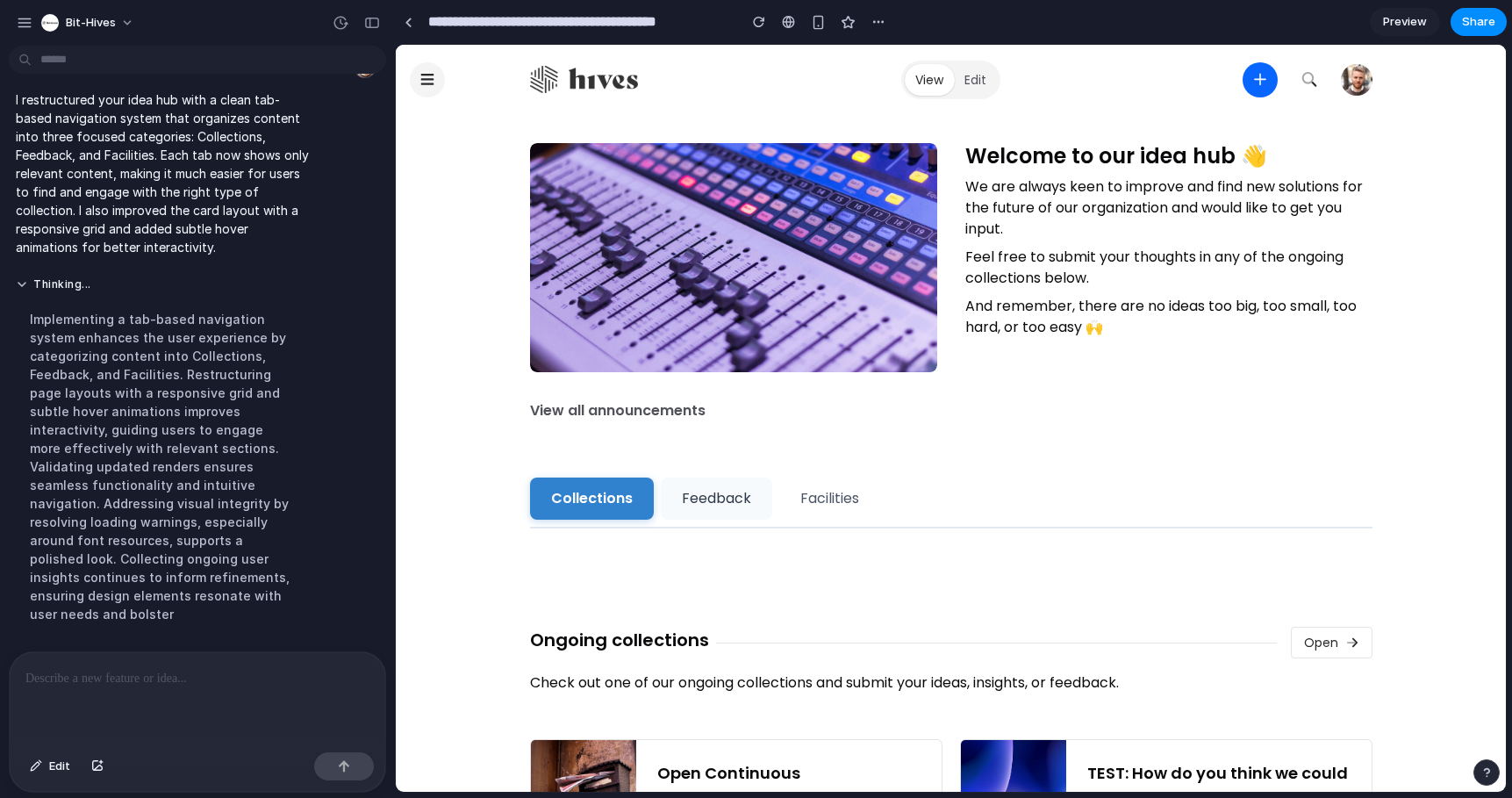
click at [722, 497] on button "Feedback" at bounding box center [716, 498] width 112 height 42
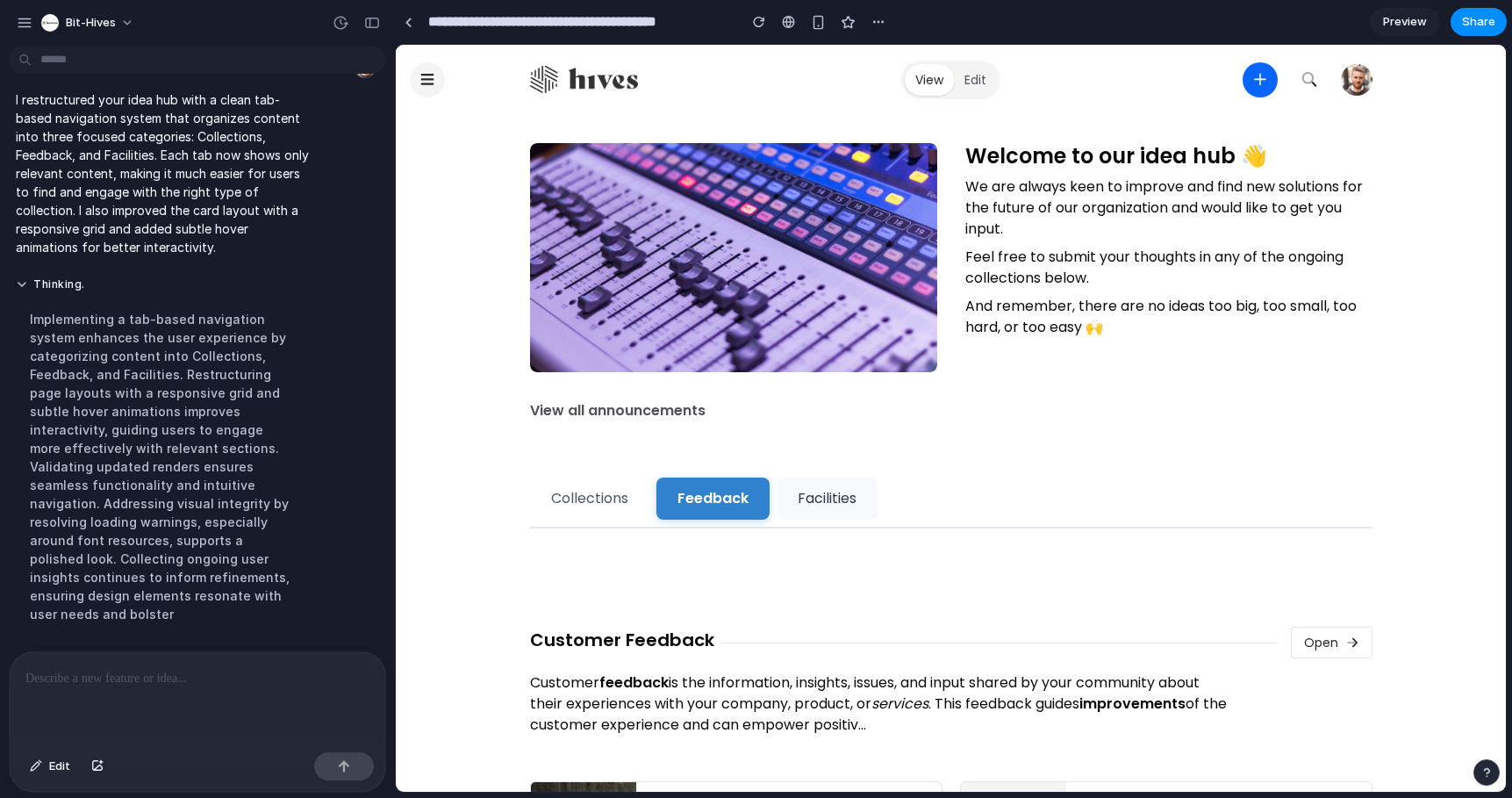
click at [828, 504] on button "Facilities" at bounding box center [828, 498] width 101 height 42
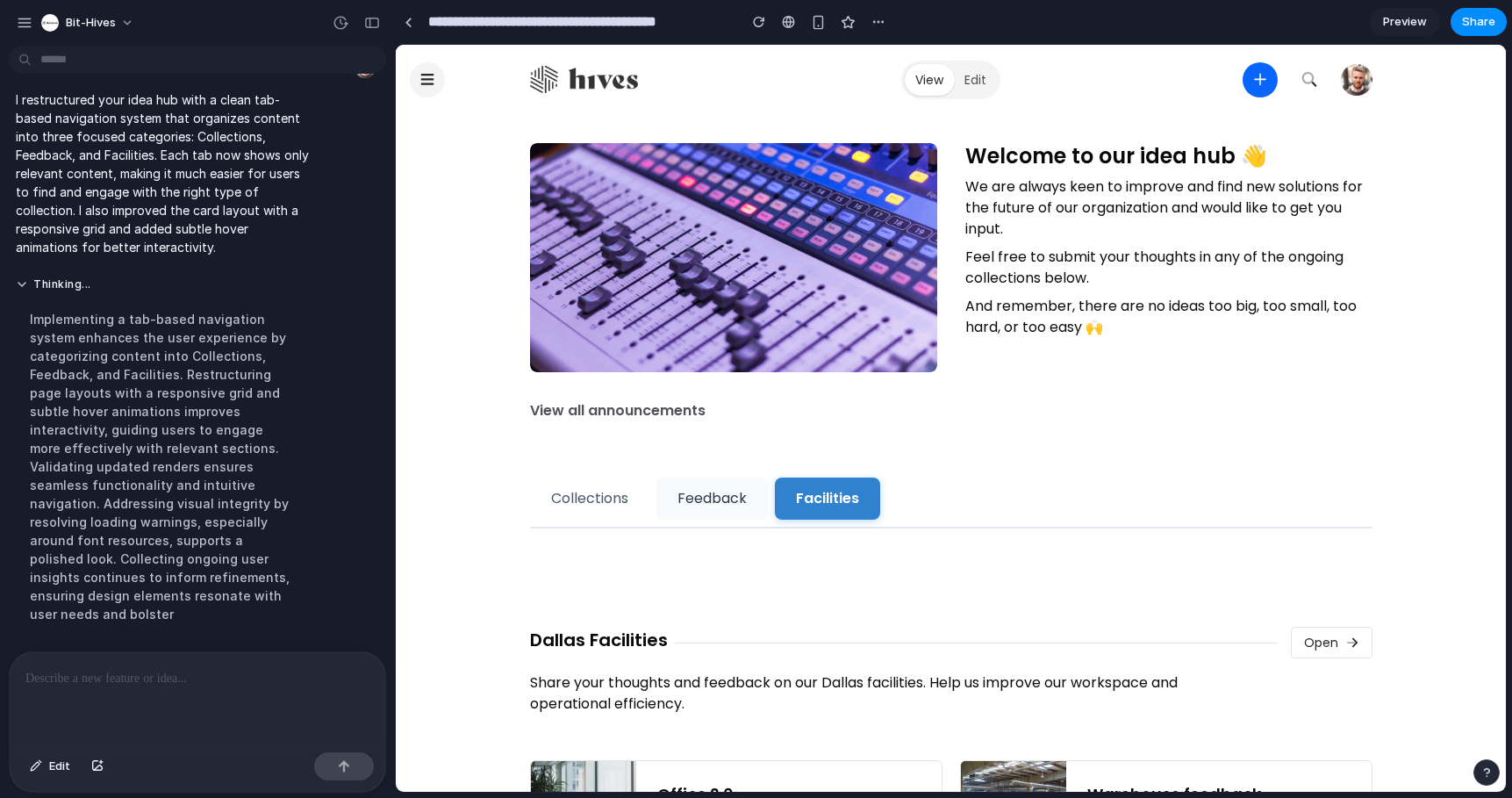
click at [734, 512] on button "Feedback" at bounding box center [711, 498] width 112 height 42
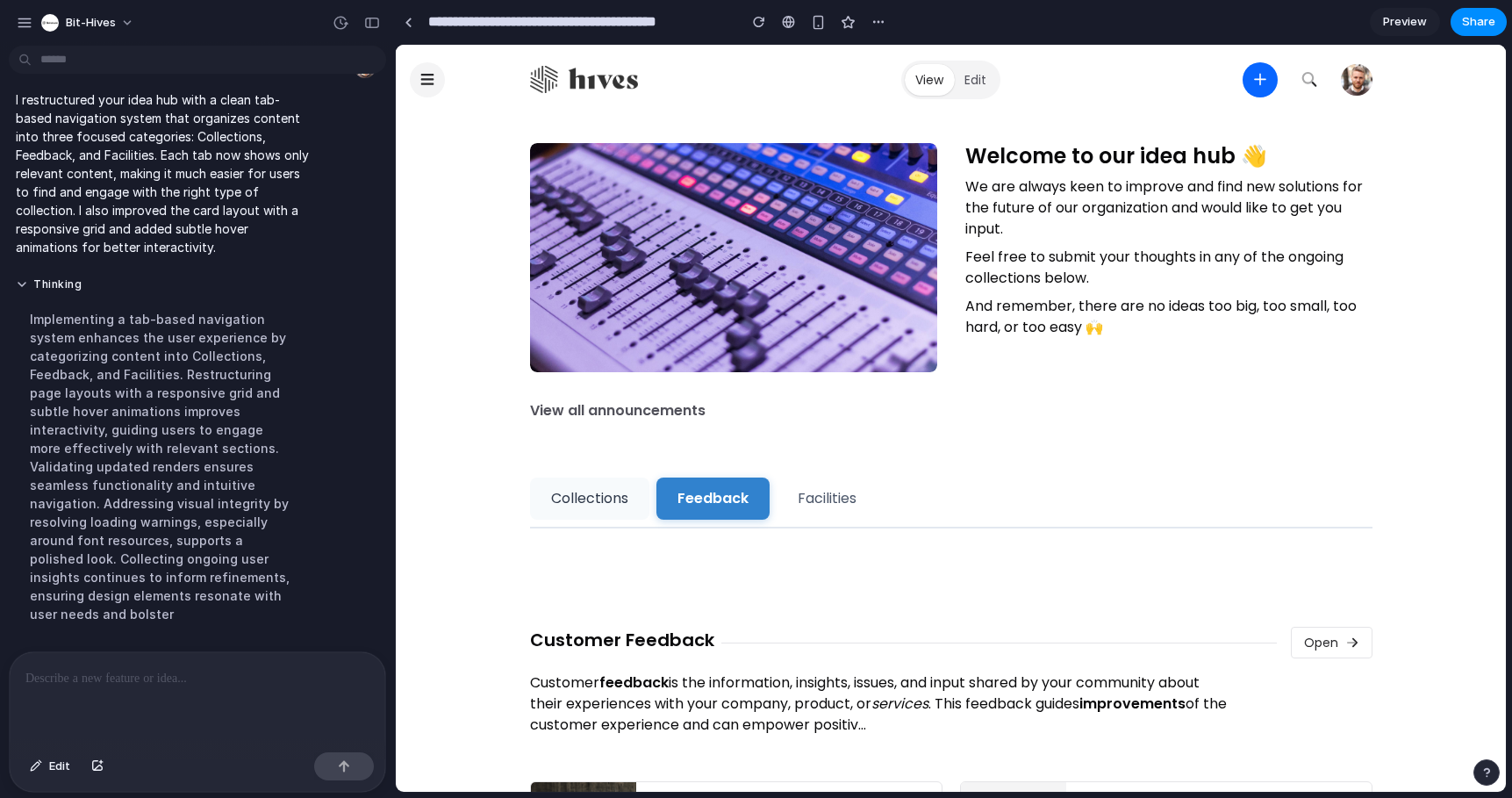
click at [595, 502] on button "Collections" at bounding box center [590, 498] width 119 height 42
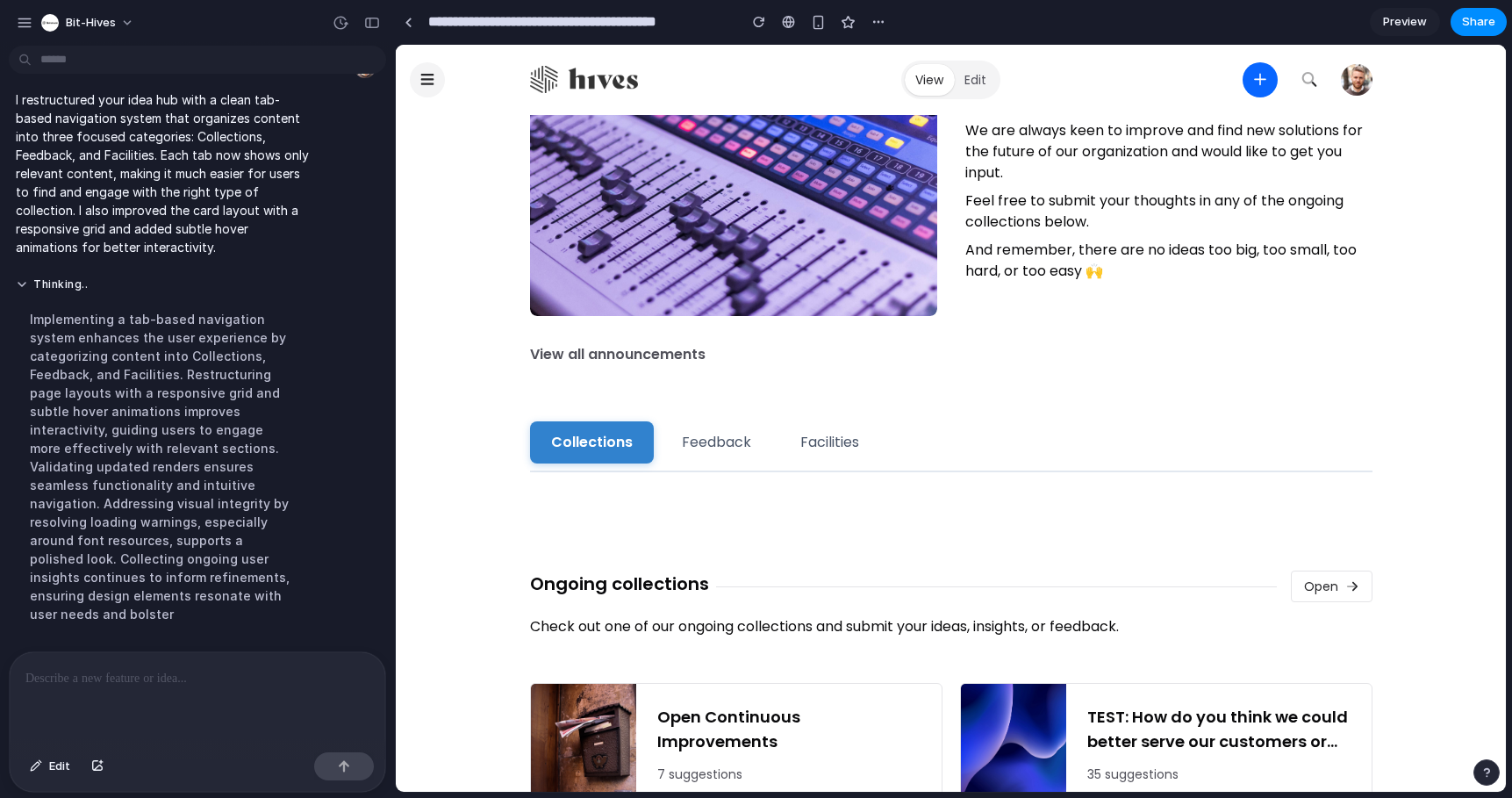
scroll to position [109, 0]
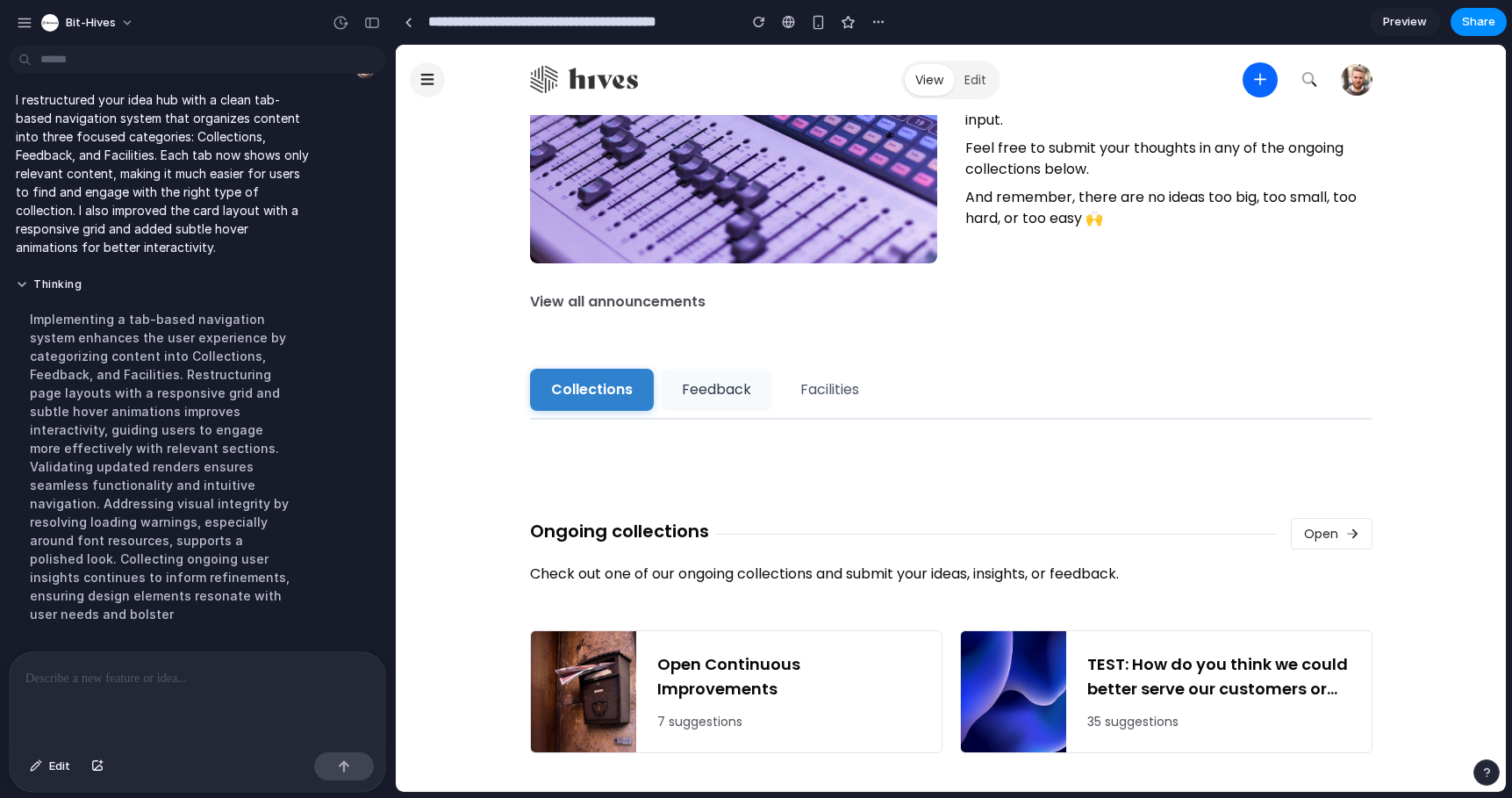
click at [732, 399] on button "Feedback" at bounding box center [716, 389] width 112 height 42
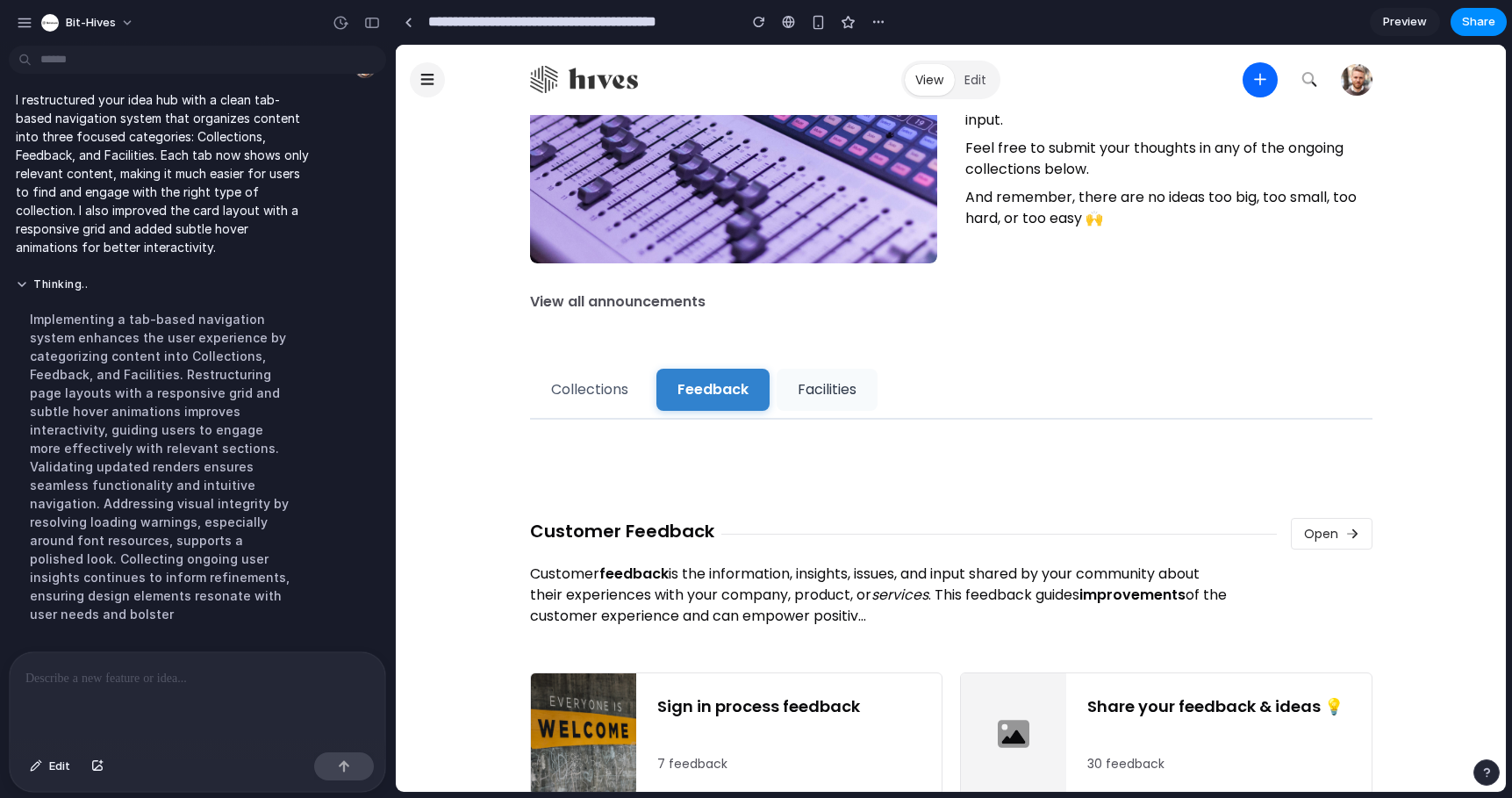
click at [804, 393] on button "Facilities" at bounding box center [828, 389] width 101 height 42
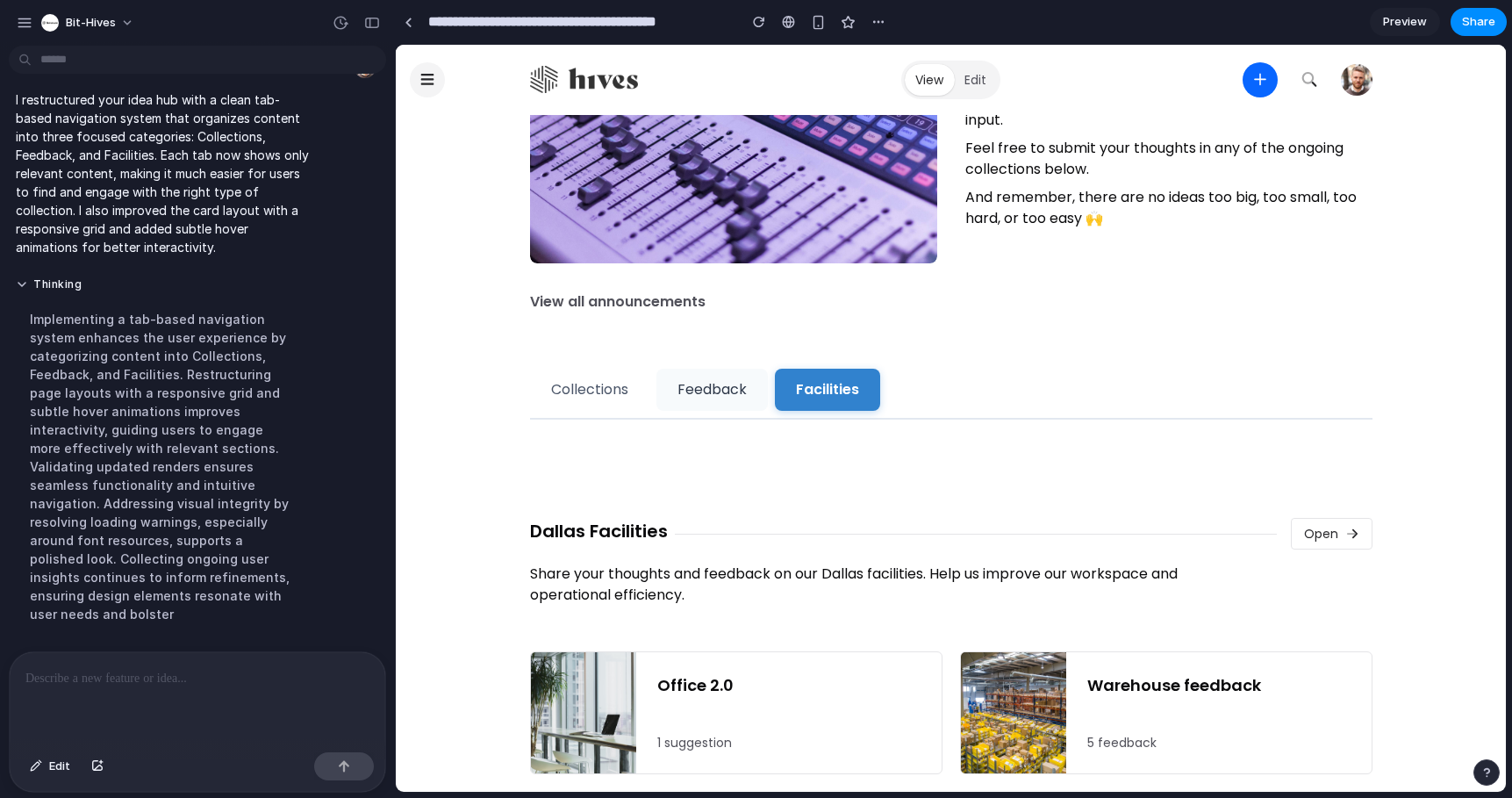
click at [709, 392] on button "Feedback" at bounding box center [711, 389] width 112 height 42
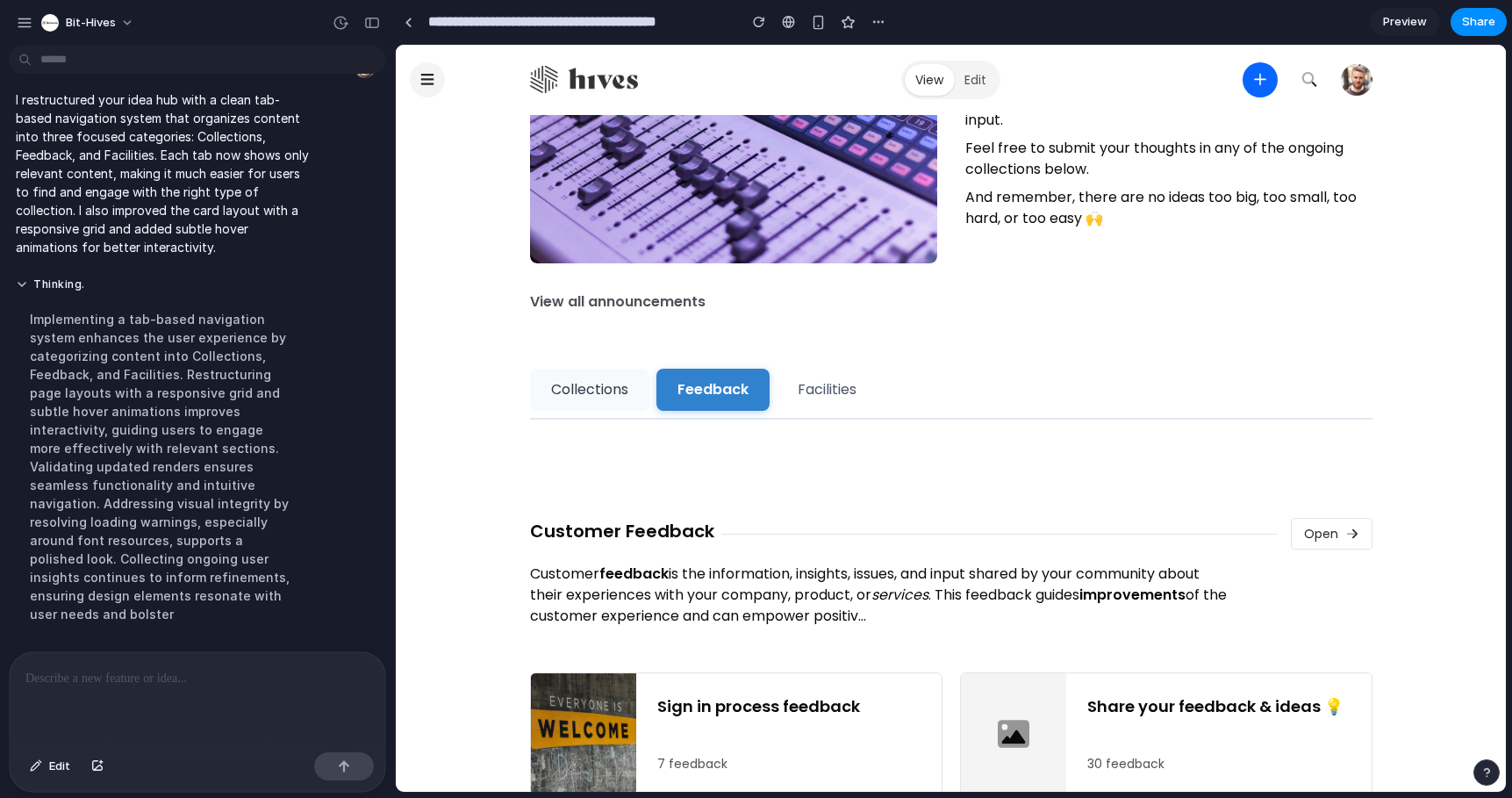
click at [581, 393] on button "Collections" at bounding box center [590, 389] width 119 height 42
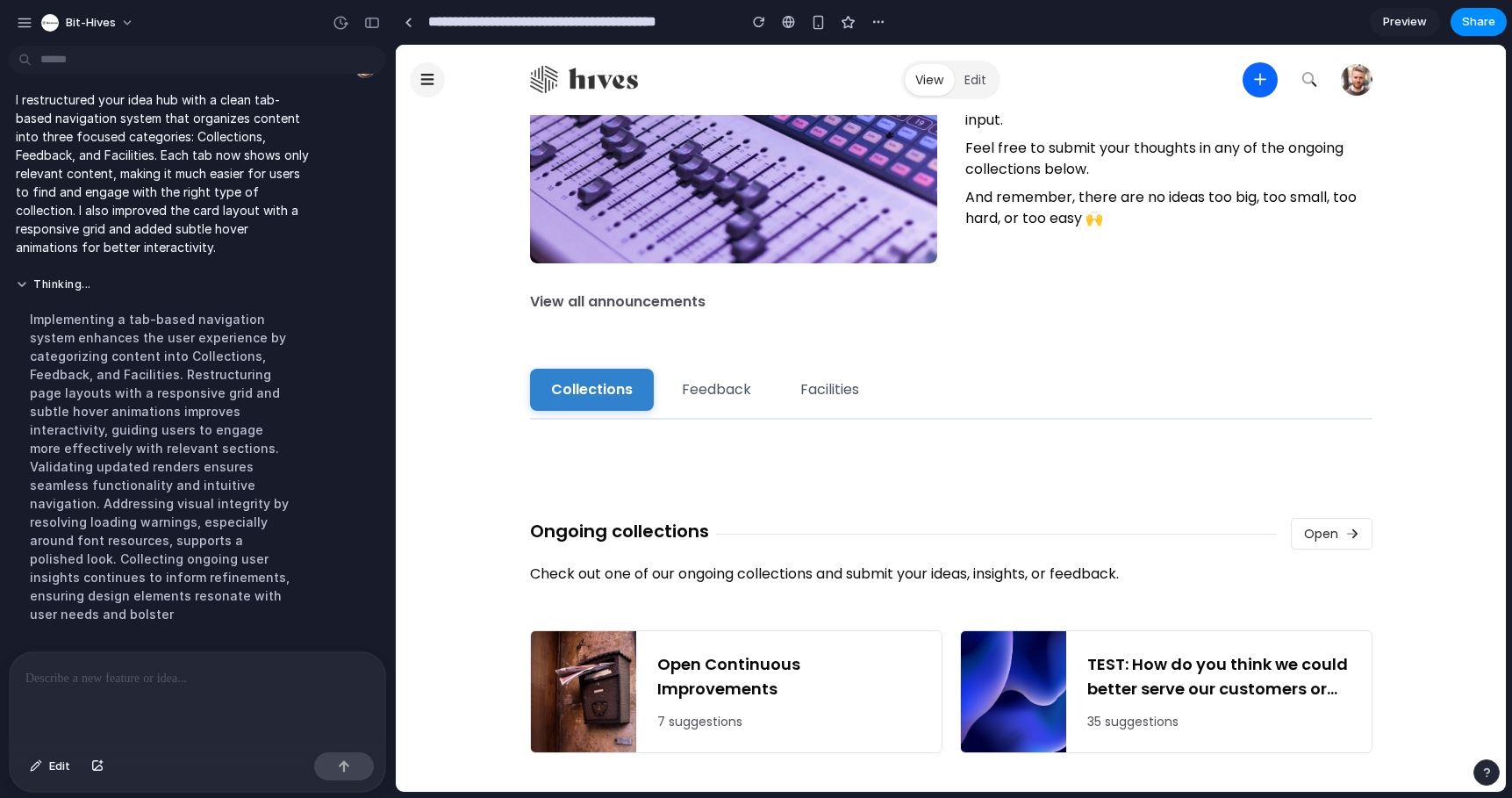
scroll to position [0, 0]
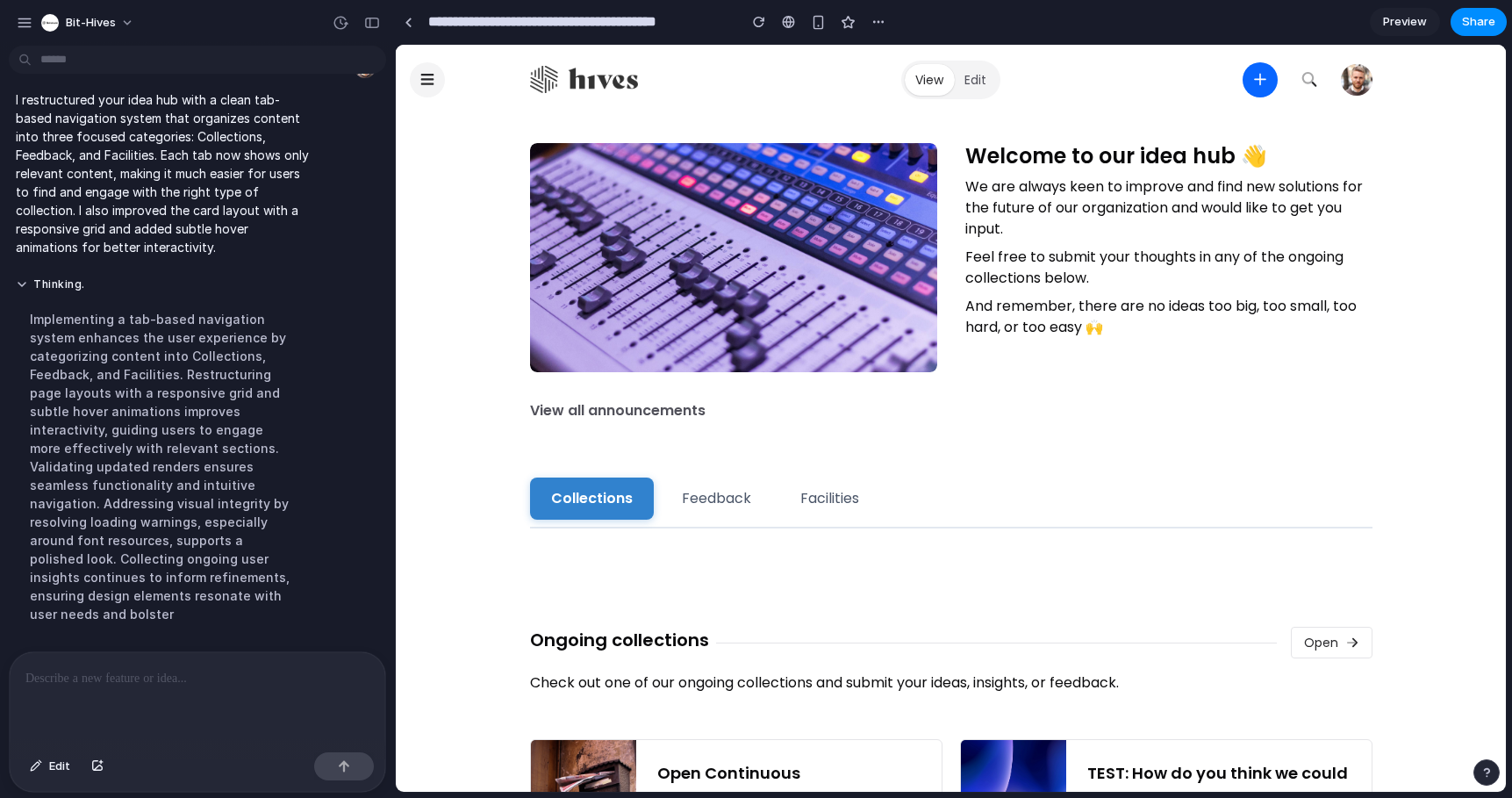
click at [1077, 460] on div "Welcome to our idea hub 👋 We are always keen to improve and find new solutions …" at bounding box center [951, 503] width 843 height 719
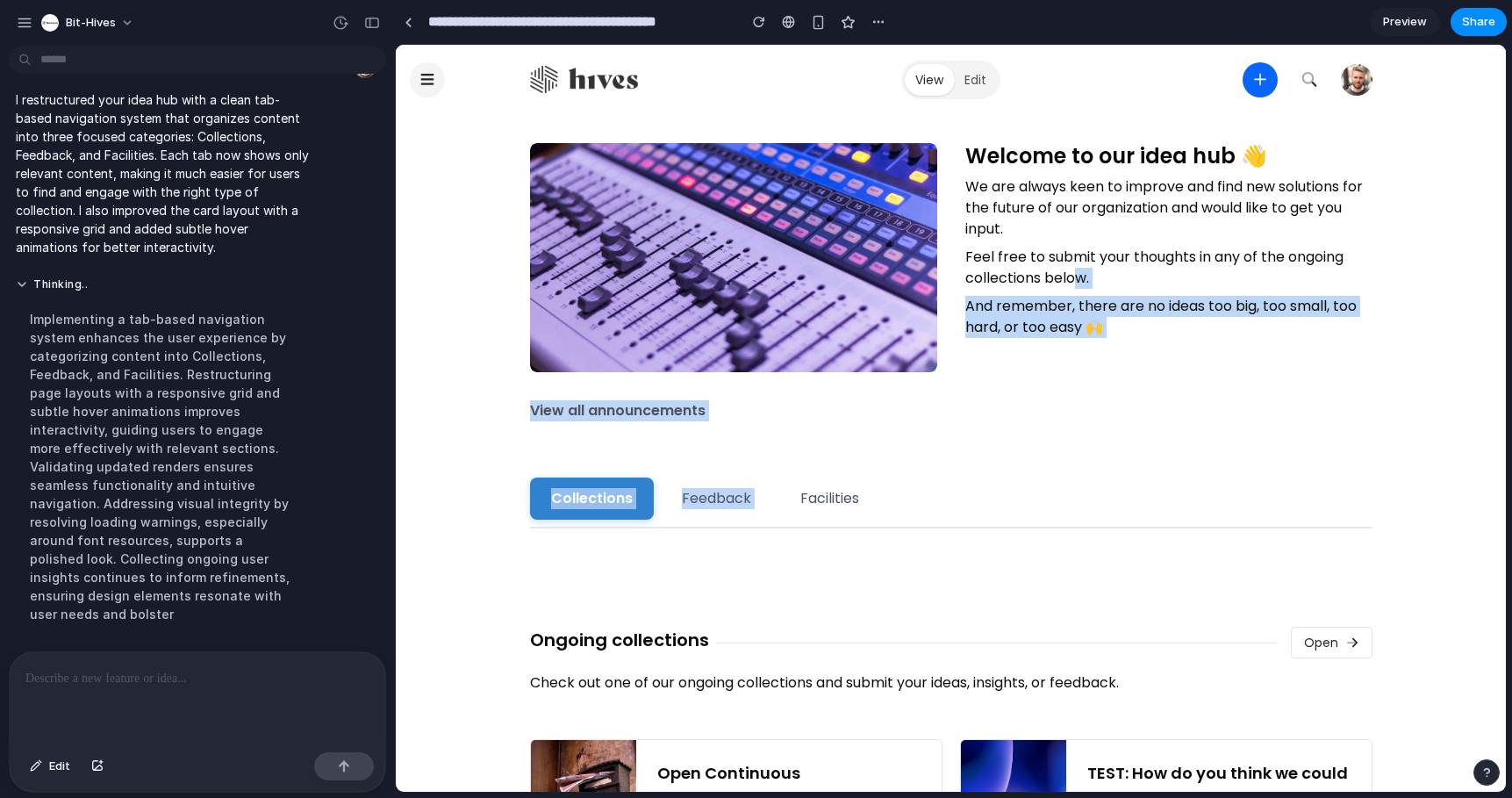
drag, startPoint x: 1082, startPoint y: 444, endPoint x: 1072, endPoint y: 249, distance: 195.3
click at [1072, 266] on div "Welcome to our idea hub 👋 We are always keen to improve and find new solutions …" at bounding box center [951, 503] width 843 height 719
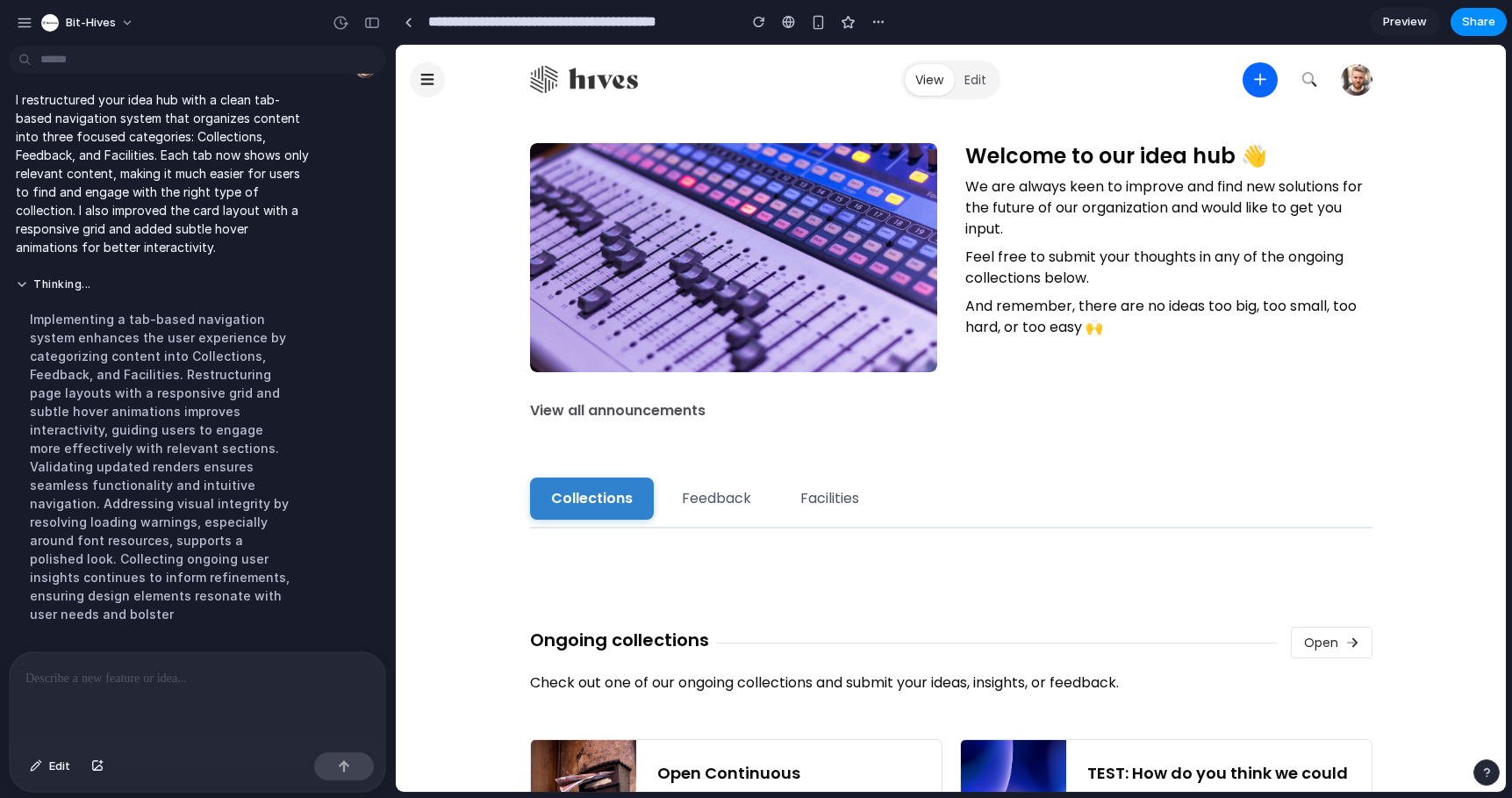
click at [1072, 245] on div "Welcome to our idea hub 👋 We are always keen to improve and find new solutions …" at bounding box center [1169, 258] width 407 height 229
click at [963, 69] on button "Edit" at bounding box center [976, 80] width 43 height 32
click at [972, 81] on button "Edit" at bounding box center [976, 80] width 43 height 32
click at [911, 81] on button "View" at bounding box center [929, 80] width 49 height 32
click at [586, 85] on img at bounding box center [584, 80] width 108 height 28
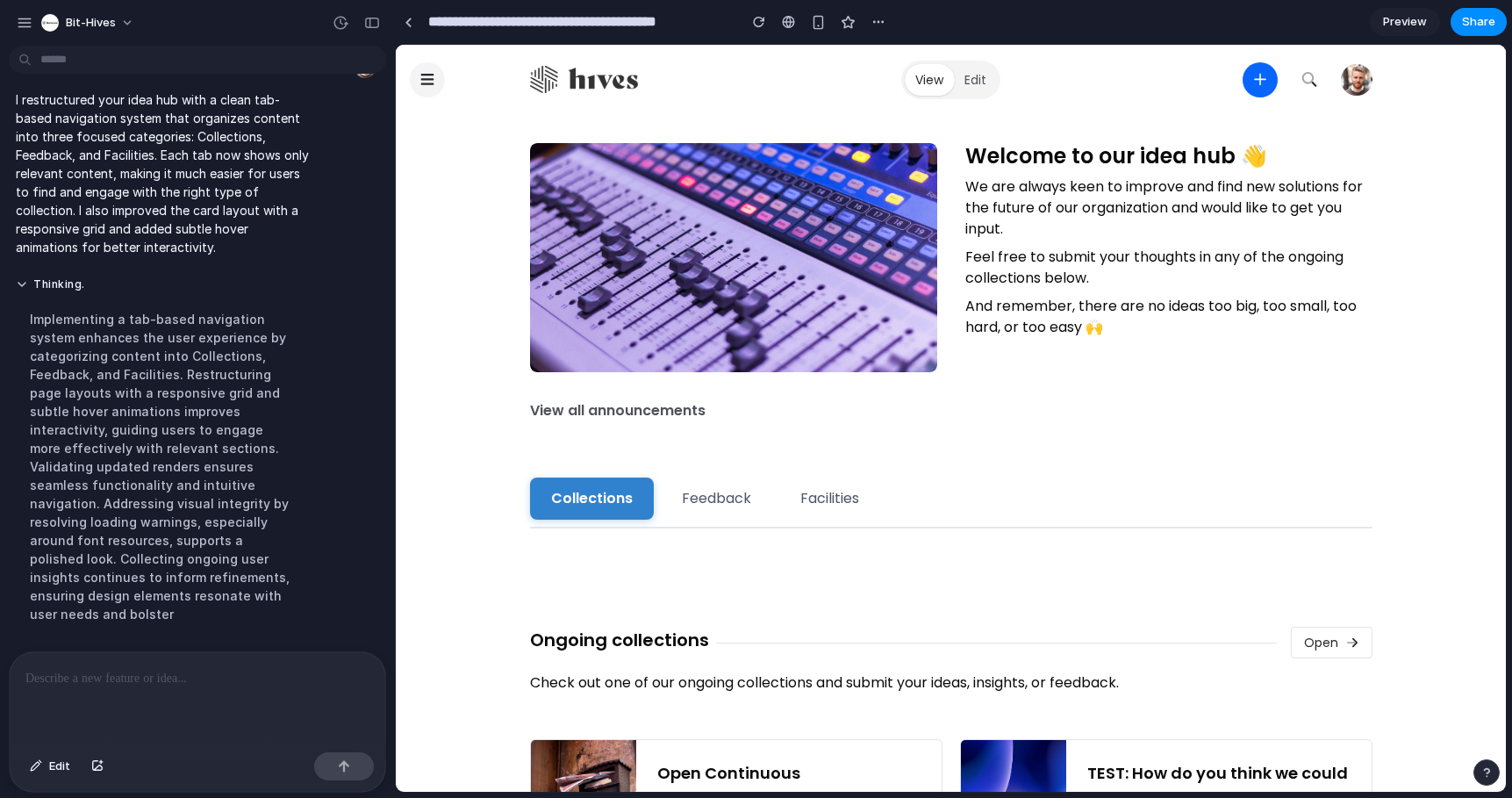
click at [426, 80] on icon "button" at bounding box center [427, 80] width 13 height 11
drag, startPoint x: 438, startPoint y: 203, endPoint x: 440, endPoint y: 213, distance: 10.2
click at [439, 203] on div "View Edit Welcome to our idea hub 👋 We are always keen to improve and find new …" at bounding box center [951, 503] width 1110 height 916
click at [437, 272] on div "View Edit Welcome to our idea hub 👋 We are always keen to improve and find new …" at bounding box center [951, 503] width 1110 height 916
click at [223, 728] on div at bounding box center [197, 699] width 376 height 93
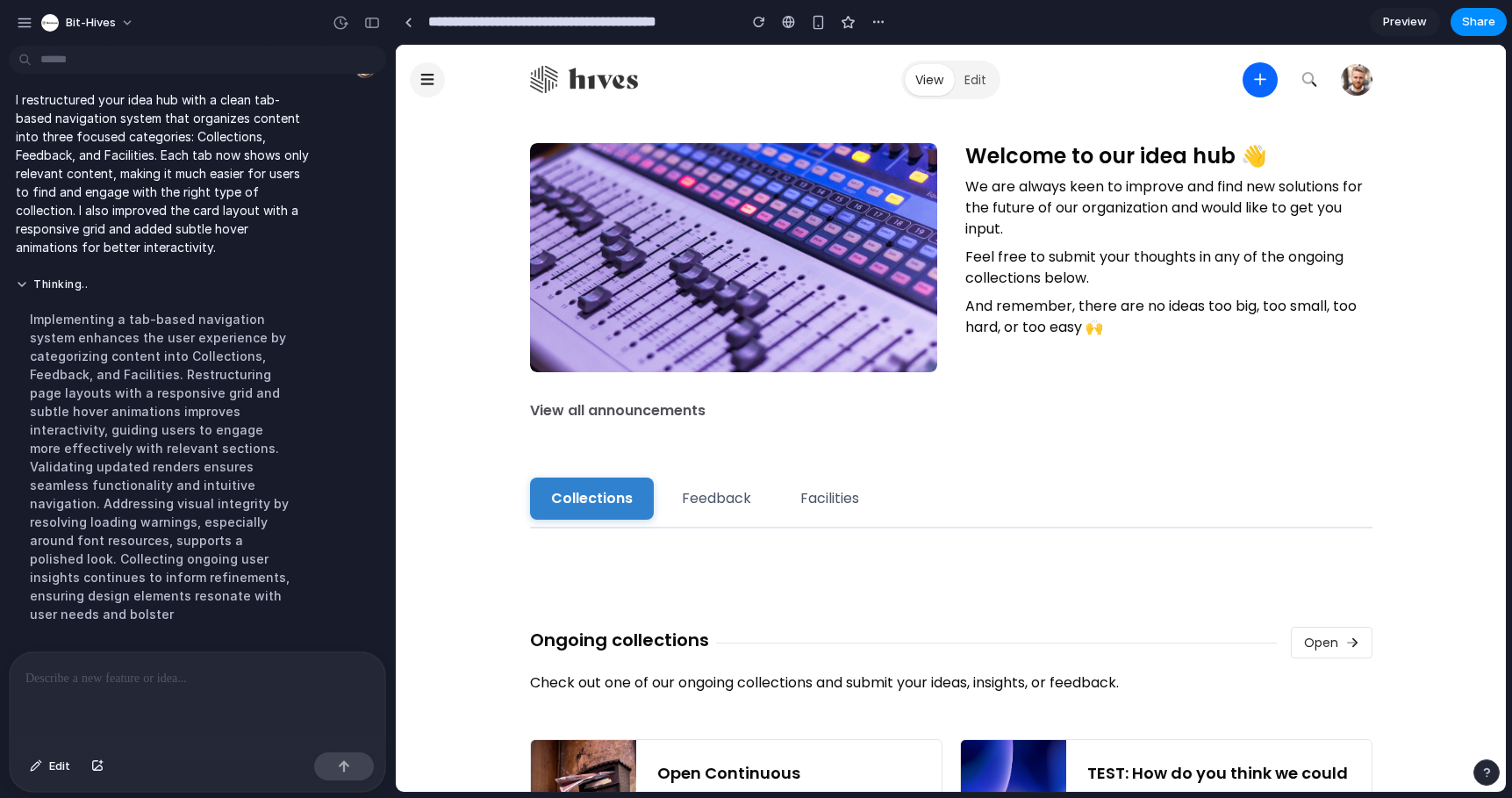
click at [1005, 462] on div "Welcome to our idea hub 👋 We are always keen to improve and find new solutions …" at bounding box center [951, 503] width 843 height 719
click at [83, 33] on button "Bit-hives" at bounding box center [89, 23] width 109 height 28
click at [73, 9] on div "Settings Invite members Change theme Sign out" at bounding box center [756, 399] width 1512 height 798
click at [72, 23] on span "Bit-hives" at bounding box center [90, 23] width 50 height 18
click at [26, 23] on div "Settings Invite members Change theme Sign out" at bounding box center [756, 399] width 1512 height 798
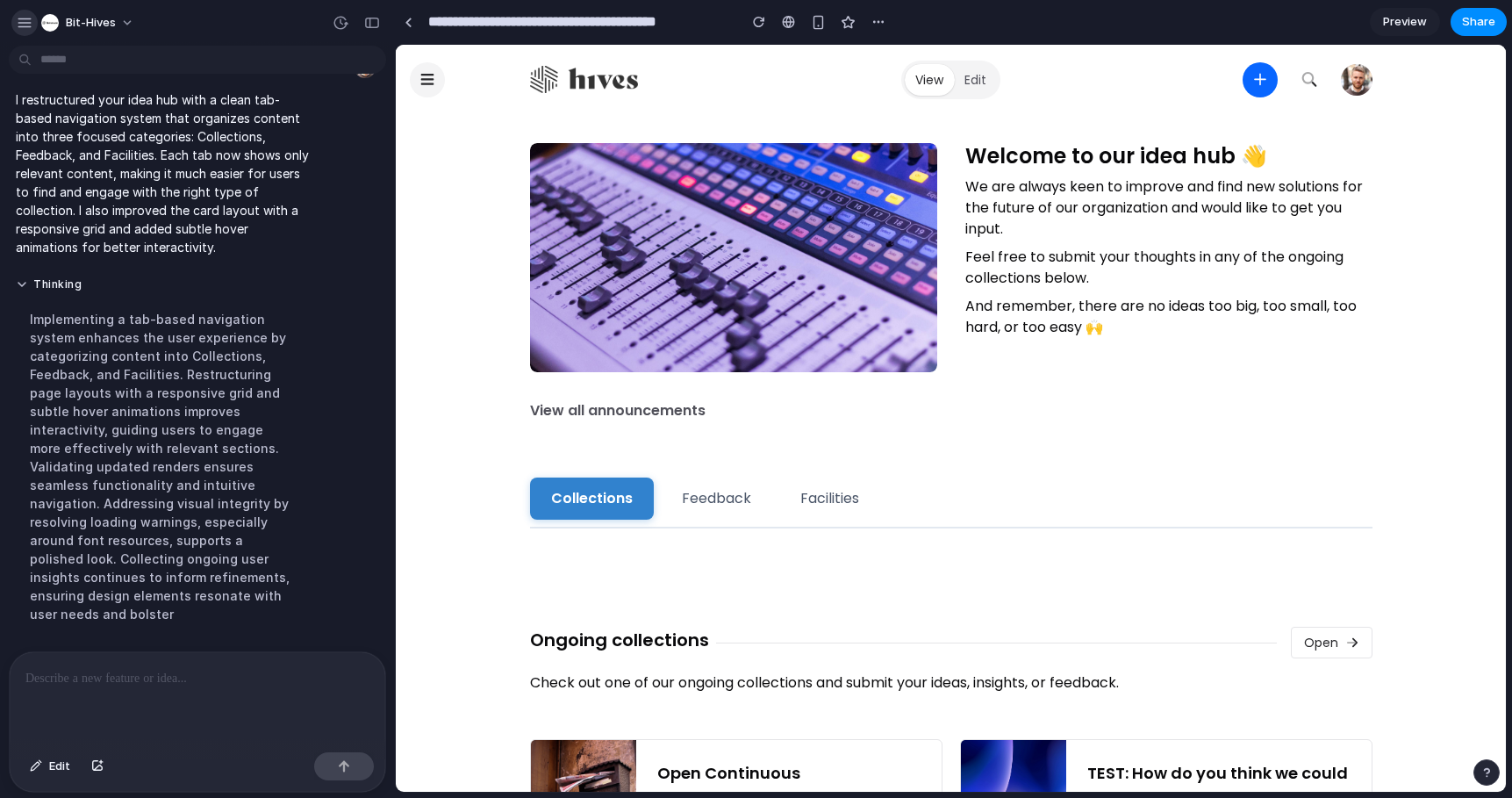
click at [22, 17] on div "button" at bounding box center [24, 23] width 16 height 16
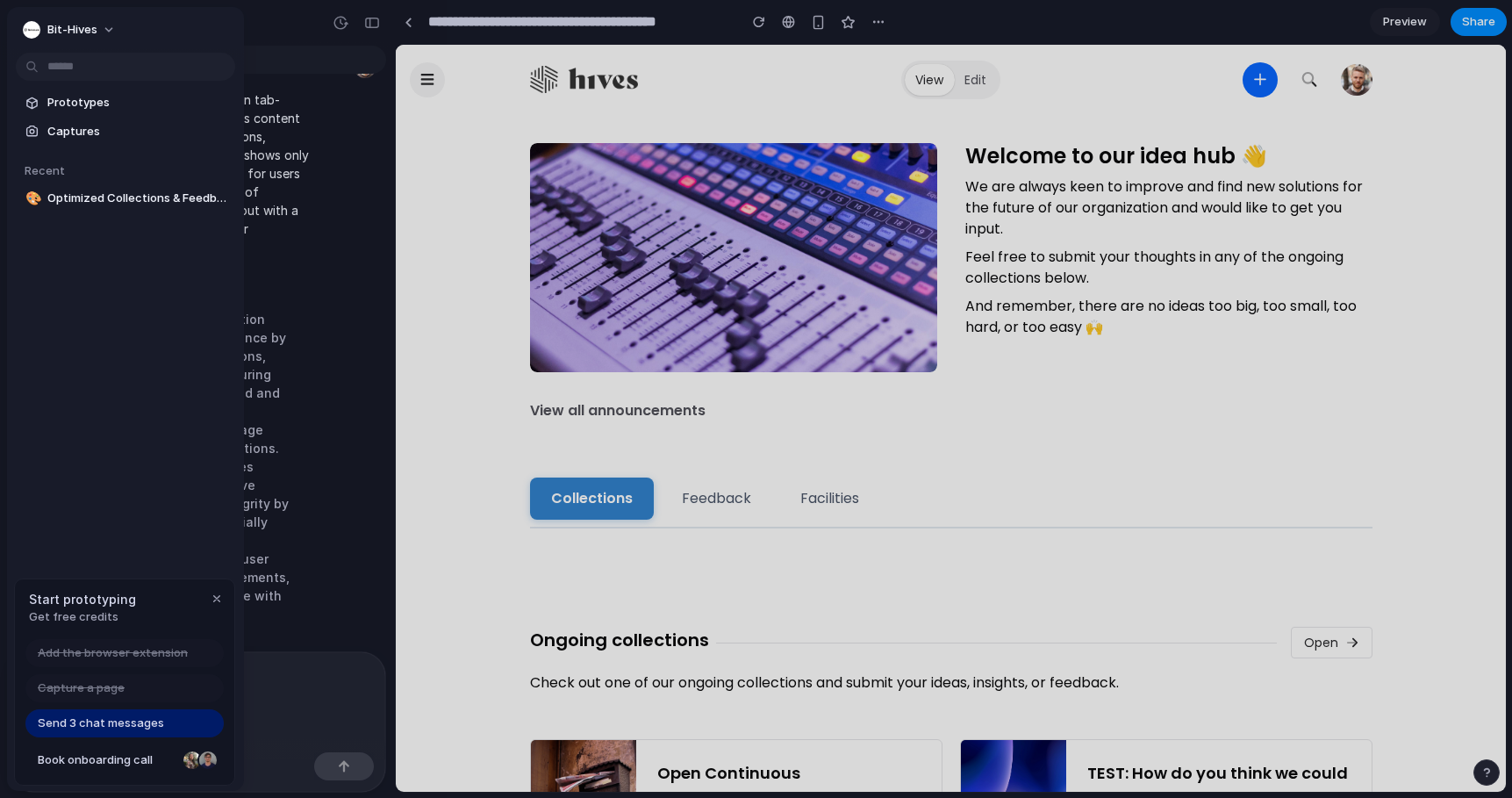
click at [110, 255] on div "Prototypes Captures Recent 🎨 Optimized Collections & Feedback Navigation" at bounding box center [125, 223] width 237 height 434
